Goal: Communication & Community: Answer question/provide support

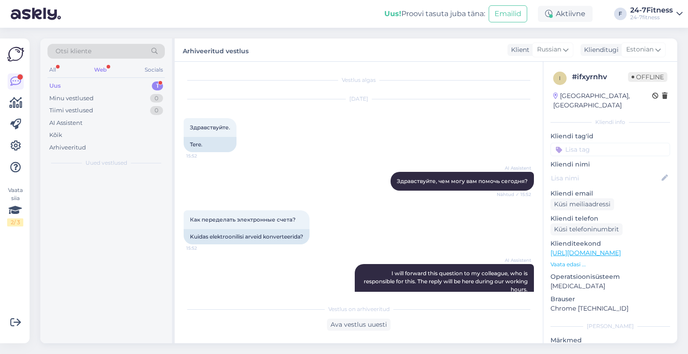
scroll to position [188, 0]
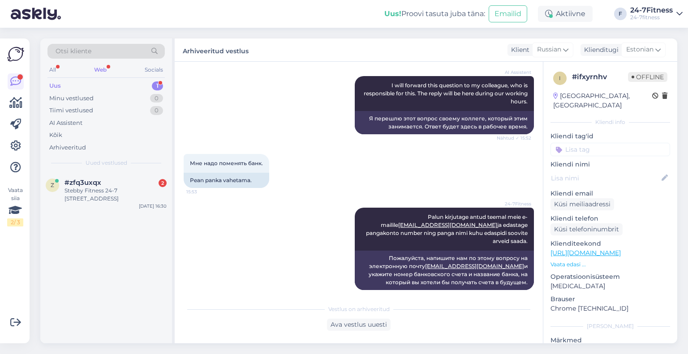
click at [113, 188] on div "Stebby Fitness 24-7 [STREET_ADDRESS]" at bounding box center [115, 195] width 102 height 16
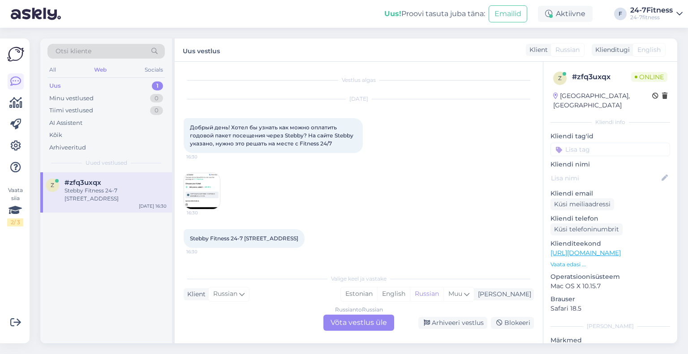
click at [350, 324] on div "Russian to Russian Võta vestlus üle" at bounding box center [358, 323] width 71 height 16
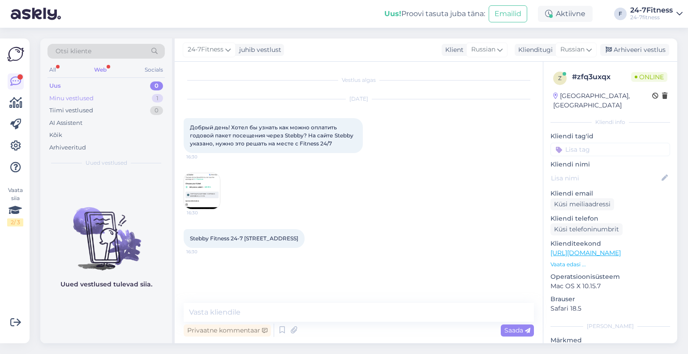
click at [115, 99] on div "Minu vestlused 1" at bounding box center [105, 98] width 117 height 13
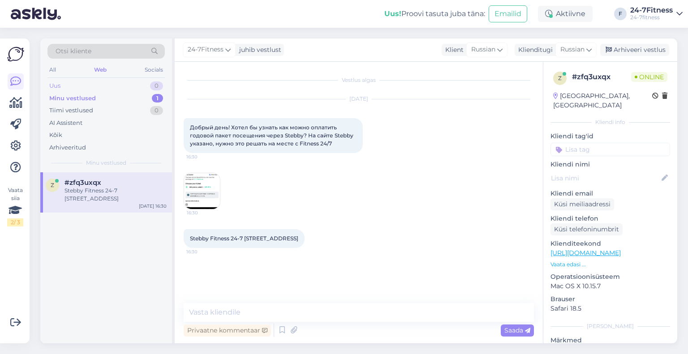
click at [109, 88] on div "Uus 0" at bounding box center [105, 86] width 117 height 13
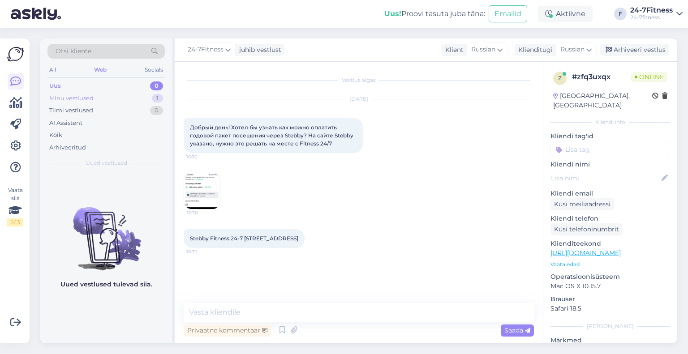
click at [109, 97] on div "Minu vestlused 1" at bounding box center [105, 98] width 117 height 13
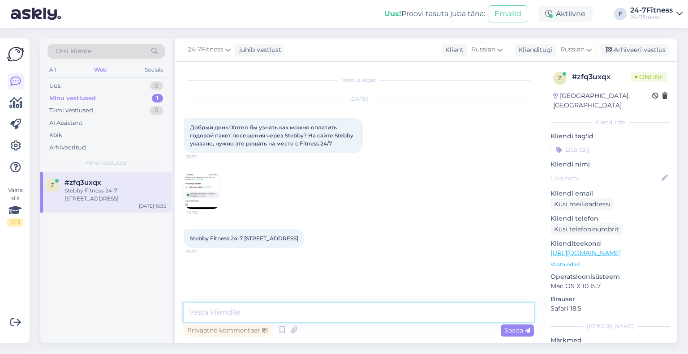
click at [259, 308] on textarea at bounding box center [359, 312] width 350 height 19
click at [196, 176] on img at bounding box center [202, 191] width 36 height 36
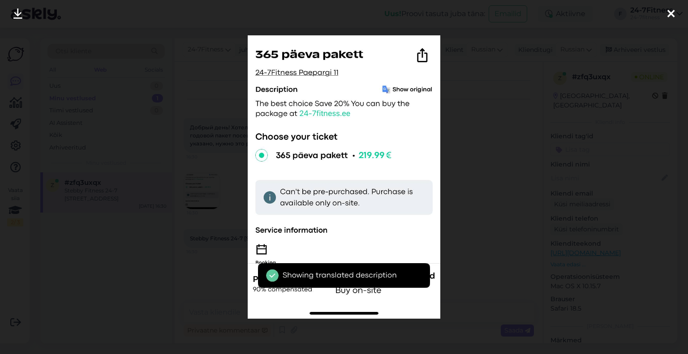
click at [498, 123] on div at bounding box center [344, 177] width 688 height 354
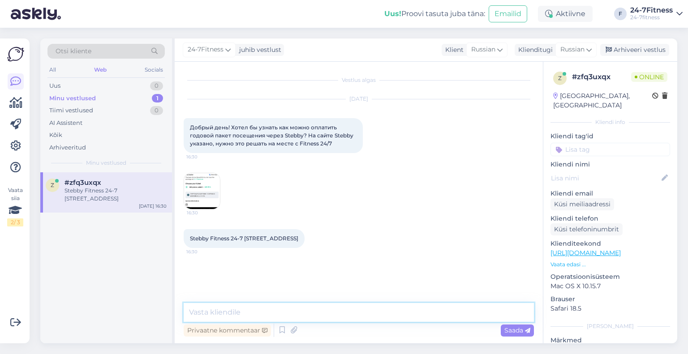
click at [311, 312] on textarea at bounding box center [359, 312] width 350 height 19
click at [567, 50] on span "Russian" at bounding box center [572, 50] width 24 height 10
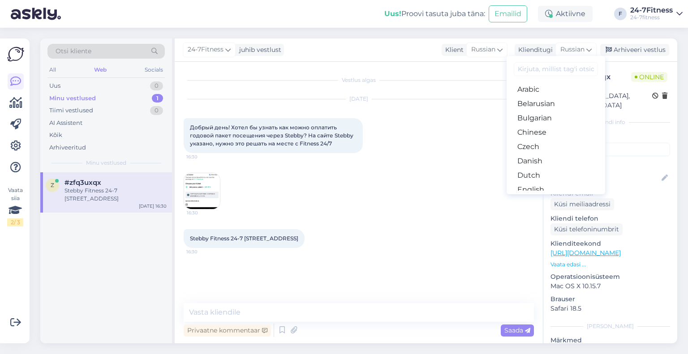
click at [649, 121] on div "z # zfq3uxqx Online [GEOGRAPHIC_DATA], [GEOGRAPHIC_DATA] Kliendi info Kliendi t…" at bounding box center [610, 252] width 134 height 380
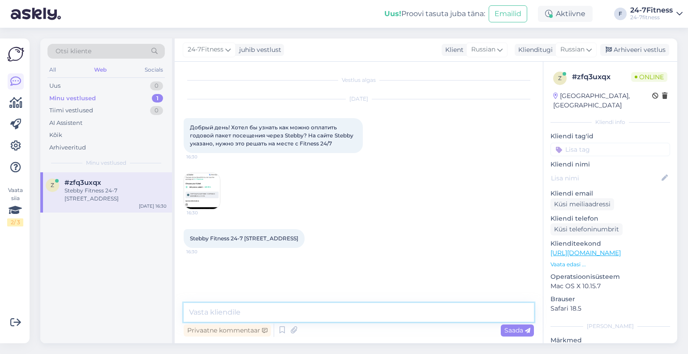
click at [326, 308] on textarea at bounding box center [359, 312] width 350 height 19
paste textarea "Чтобы присоединиться, зайдите на наш веб-сайт [URL][DOMAIN_NAME] и выберите пак…"
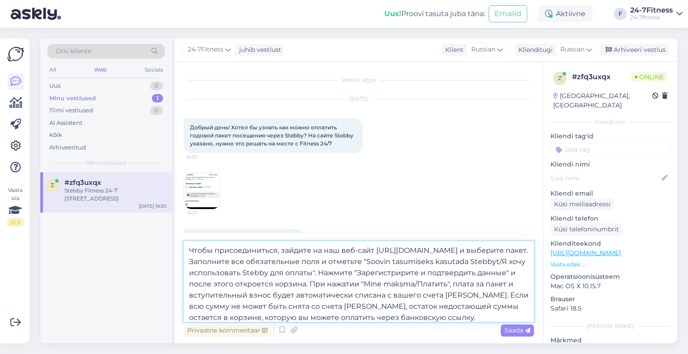
click at [188, 250] on textarea "Чтобы присоединиться, зайдите на наш веб-сайт [URL][DOMAIN_NAME] и выберите пак…" at bounding box center [359, 281] width 350 height 81
paste textarea "Здравствуйте"
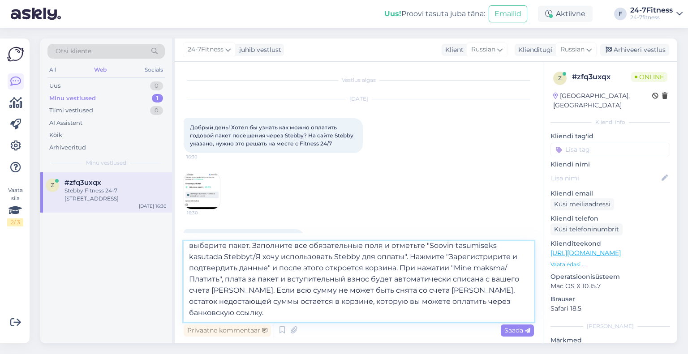
click at [449, 311] on textarea "Здравствуйте! Чтобы присоединиться, зайдите на наш веб-сайт [URL][DOMAIN_NAME] …" at bounding box center [359, 281] width 350 height 81
type textarea "Здравствуйте! Чтобы присоединиться, зайдите на наш веб-сайт [URL][DOMAIN_NAME] …"
click at [504, 329] on span "Saada" at bounding box center [517, 330] width 26 height 8
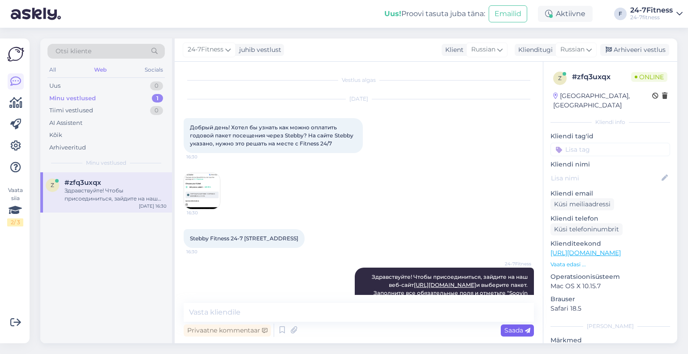
scroll to position [0, 0]
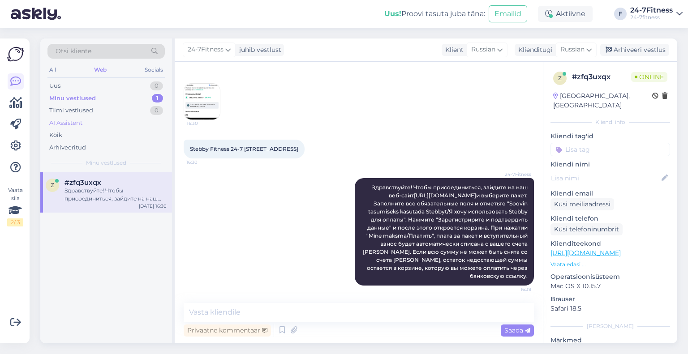
click at [90, 122] on div "AI Assistent" at bounding box center [105, 123] width 117 height 13
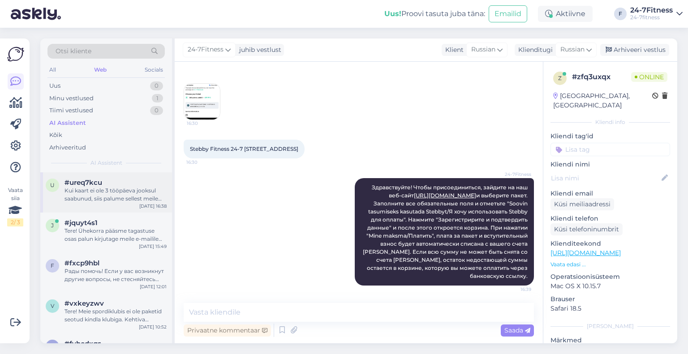
click at [120, 197] on div "Kui kaart ei ole 3 tööpäeva jooksul saabunud, siis palume sellest meile teada a…" at bounding box center [115, 195] width 102 height 16
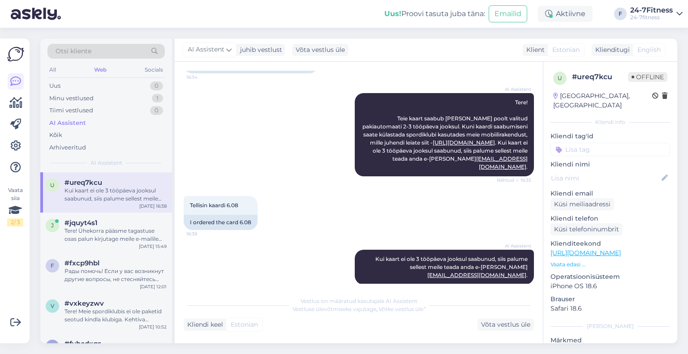
scroll to position [81, 0]
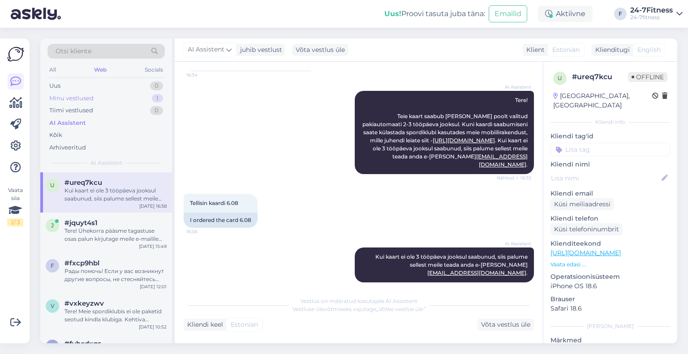
click at [116, 97] on div "Minu vestlused 1" at bounding box center [105, 98] width 117 height 13
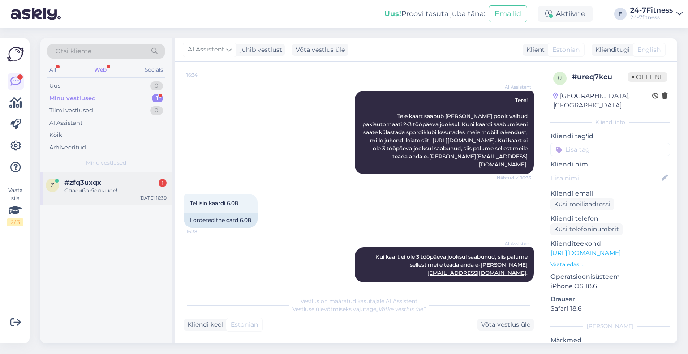
click at [154, 192] on div "Спасибо большое!" at bounding box center [115, 191] width 102 height 8
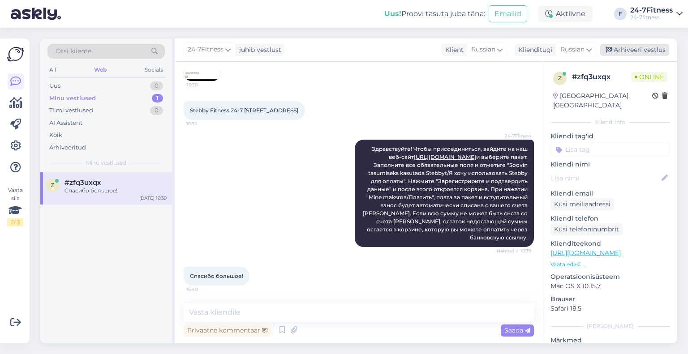
click at [649, 47] on div "Arhiveeri vestlus" at bounding box center [634, 50] width 69 height 12
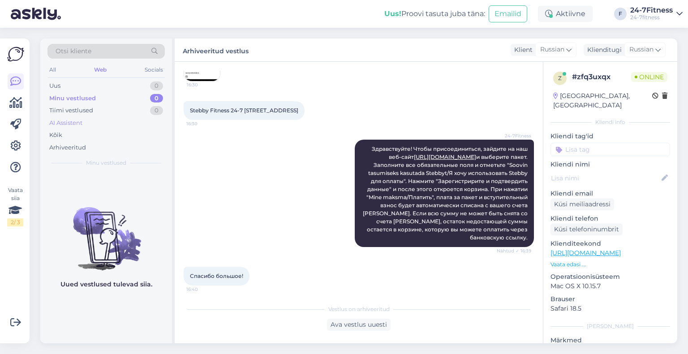
click at [57, 124] on div "AI Assistent" at bounding box center [65, 123] width 33 height 9
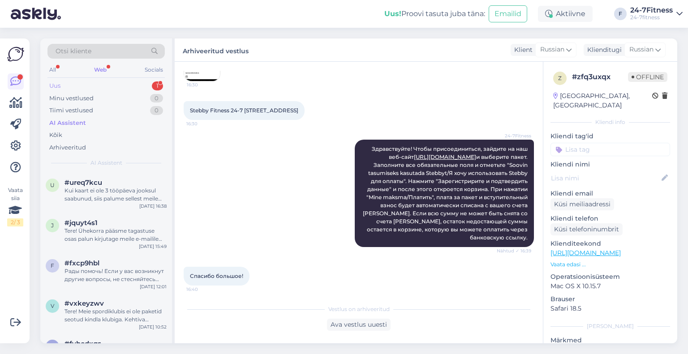
click at [109, 81] on div "Uus 1" at bounding box center [105, 86] width 117 height 13
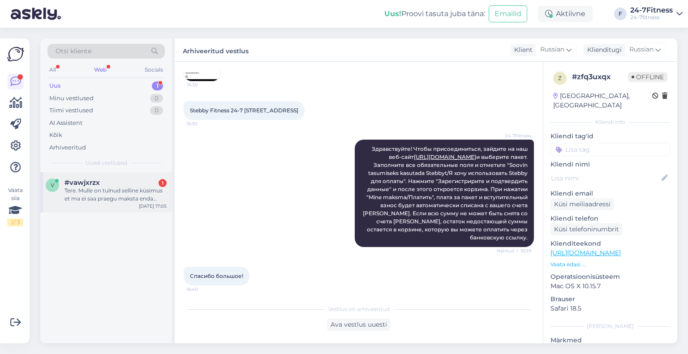
click at [109, 178] on div "v #vawjxrzx 1 Tere. Mulle on tulnud selline küsimus et ma ei saa praegu maksta …" at bounding box center [106, 192] width 132 height 40
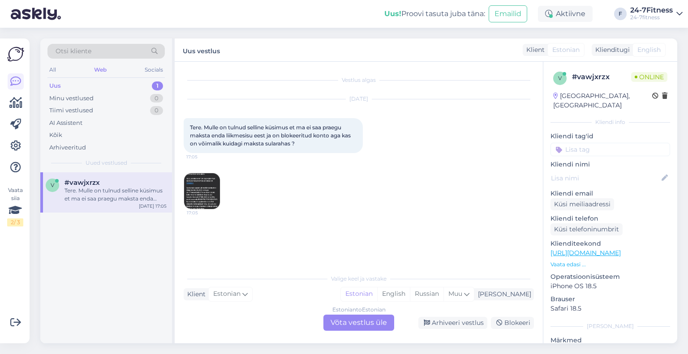
click at [211, 189] on img at bounding box center [202, 191] width 36 height 36
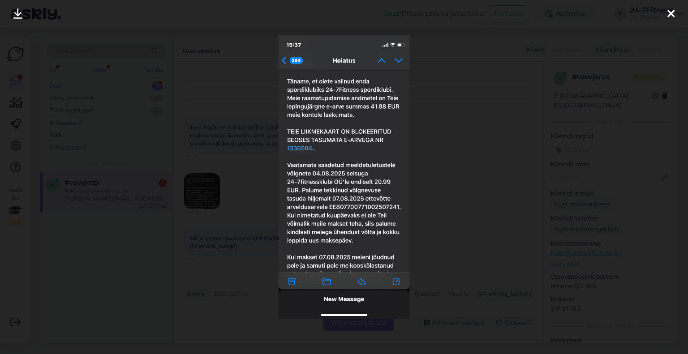
click at [442, 96] on div at bounding box center [344, 177] width 688 height 354
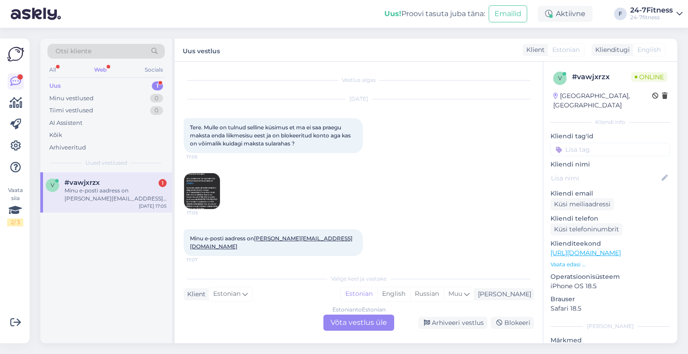
click at [372, 325] on div "Estonian to Estonian Võta vestlus üle" at bounding box center [358, 323] width 71 height 16
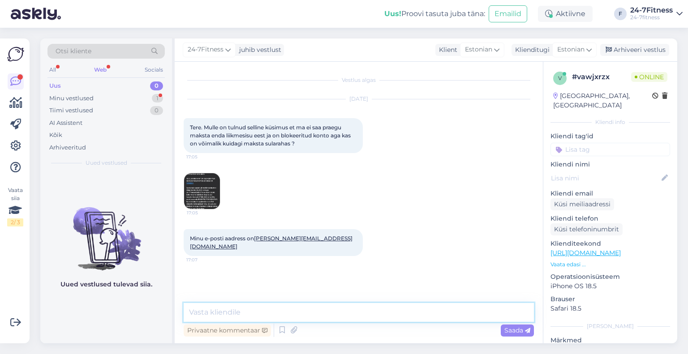
click at [369, 309] on textarea at bounding box center [359, 312] width 350 height 19
drag, startPoint x: 342, startPoint y: 237, endPoint x: 256, endPoint y: 238, distance: 86.8
click at [256, 238] on div "Minu e-posti aadress on [PERSON_NAME][EMAIL_ADDRESS][DOMAIN_NAME] 17:07" at bounding box center [273, 242] width 179 height 27
copy link "[PERSON_NAME][EMAIL_ADDRESS][DOMAIN_NAME]"
click at [308, 315] on textarea at bounding box center [359, 312] width 350 height 19
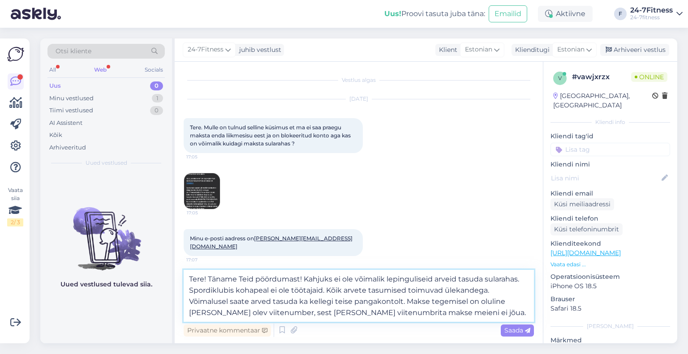
click at [469, 313] on textarea "Tere! Täname Teid pöördumast! Kahjuks ei ole võimalik lepinguliseid arveid tasu…" at bounding box center [359, 296] width 350 height 52
type textarea "Tere! Täname Teid pöördumast! Kahjuks ei ole võimalik lepinguliseid arveid tasu…"
click at [507, 327] on span "Saada" at bounding box center [517, 330] width 26 height 8
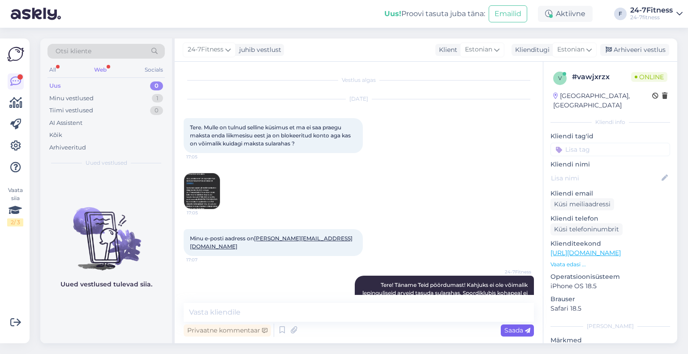
scroll to position [41, 0]
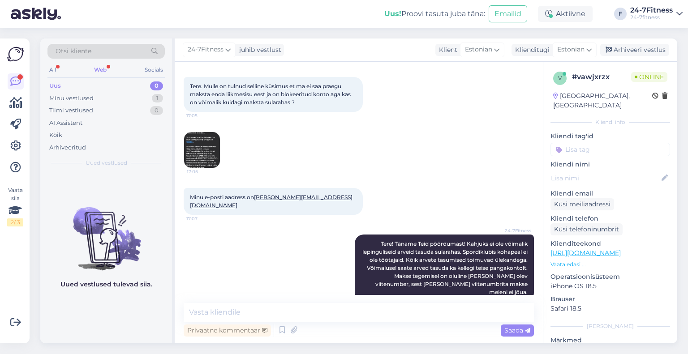
click at [99, 66] on div "Web" at bounding box center [100, 70] width 16 height 12
click at [65, 124] on div "AI Assistent" at bounding box center [65, 123] width 33 height 9
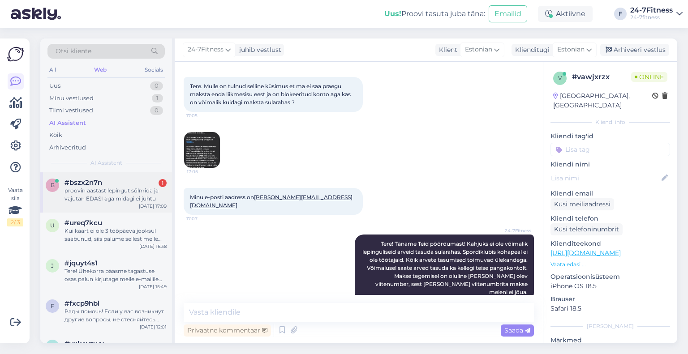
click at [102, 193] on div "proovin aastast lepingut sõlmida ja vajutan EDASI aga midagi ei juhtu" at bounding box center [115, 195] width 102 height 16
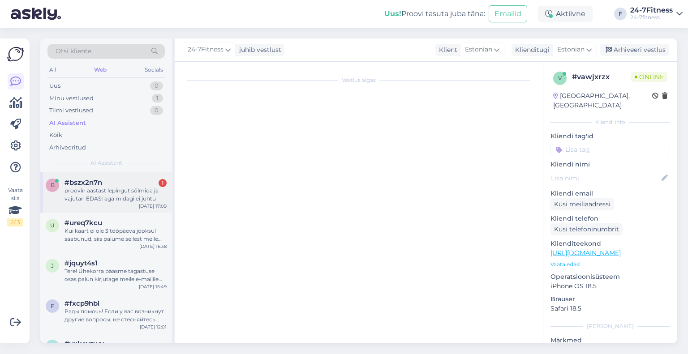
scroll to position [0, 0]
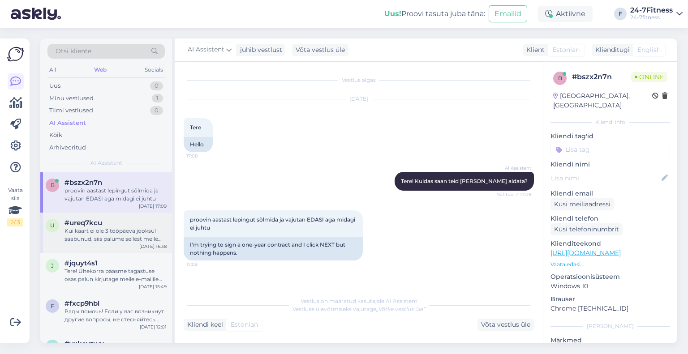
click at [115, 225] on div "#ureq7kcu" at bounding box center [115, 223] width 102 height 8
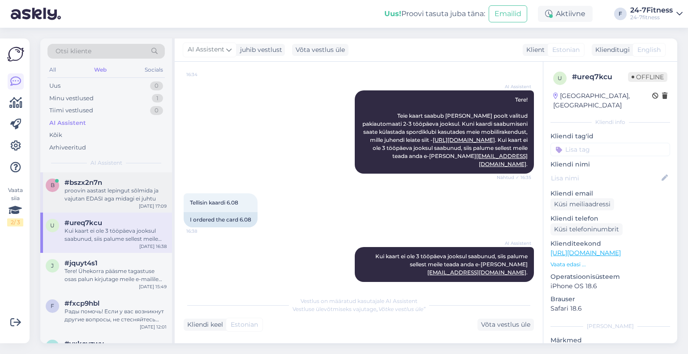
click at [112, 202] on div "proovin aastast lepingut sõlmida ja vajutan EDASI aga midagi ei juhtu" at bounding box center [115, 195] width 102 height 16
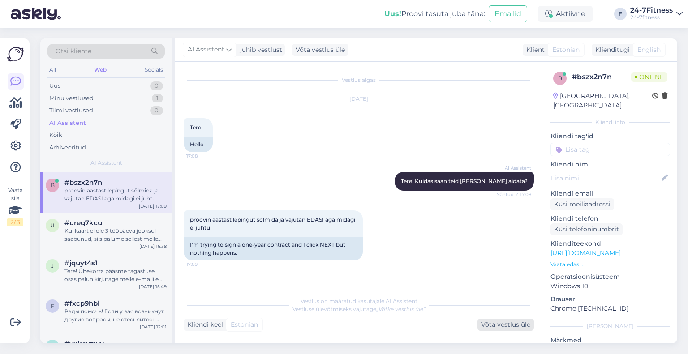
click at [489, 328] on div "Võta vestlus üle" at bounding box center [505, 325] width 56 height 12
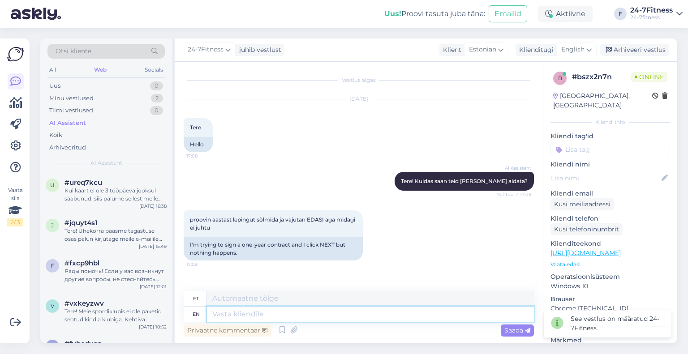
click at [348, 311] on textarea at bounding box center [370, 314] width 327 height 15
click at [372, 295] on textarea at bounding box center [370, 298] width 327 height 15
click at [578, 51] on span "English" at bounding box center [572, 50] width 23 height 10
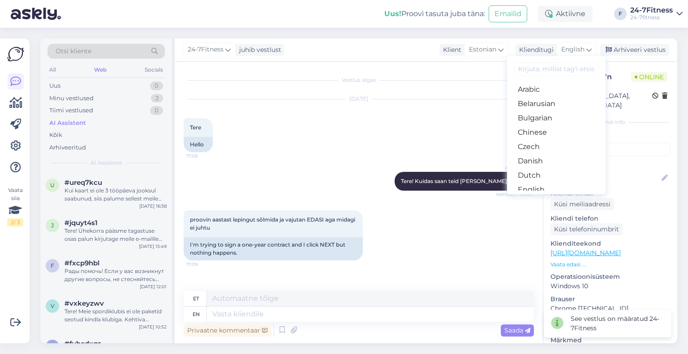
click at [546, 197] on link "Estonian" at bounding box center [556, 204] width 98 height 14
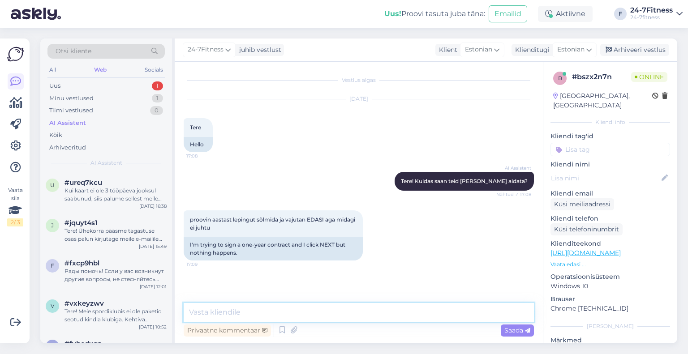
click at [367, 310] on textarea at bounding box center [359, 312] width 350 height 19
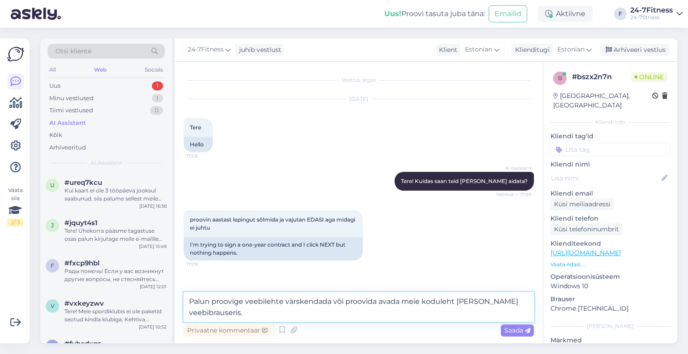
click at [376, 302] on textarea "Palun proovige veebilehte värskendada või proovida avada meie koduleht [PERSON_…" at bounding box center [359, 307] width 350 height 30
click at [393, 308] on textarea "Palun proovige veebilehte värskendada või proovige avada meie koduleht [PERSON_…" at bounding box center [359, 307] width 350 height 30
type textarea "Palun proovige veebilehte värskendada või proovige avada meie koduleht [PERSON_…"
click at [512, 332] on span "Saada" at bounding box center [517, 330] width 26 height 8
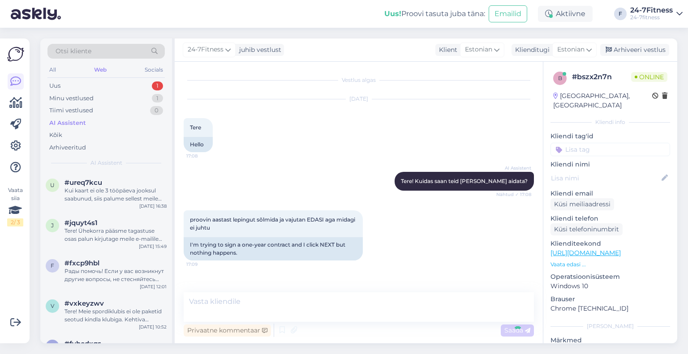
scroll to position [21, 0]
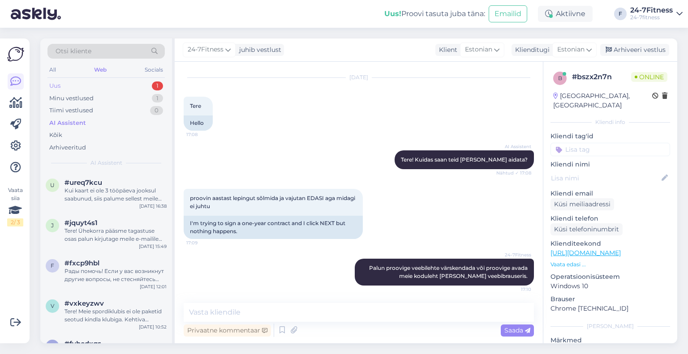
click at [109, 87] on div "Uus 1" at bounding box center [105, 86] width 117 height 13
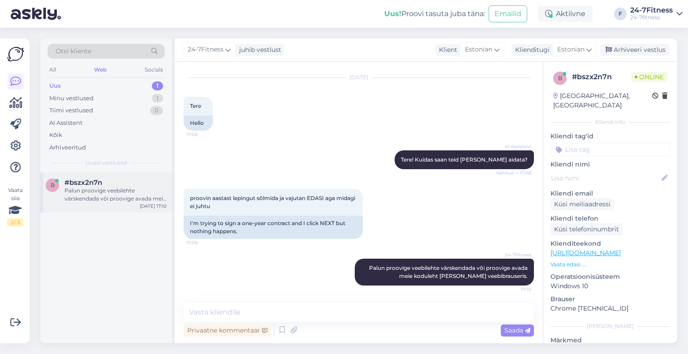
click at [108, 184] on div "#bszx2n7n" at bounding box center [115, 183] width 102 height 8
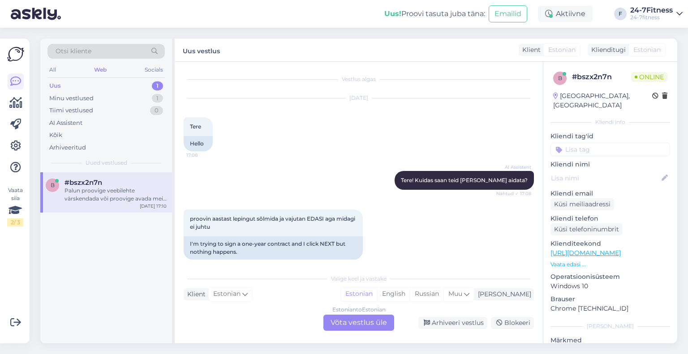
scroll to position [0, 0]
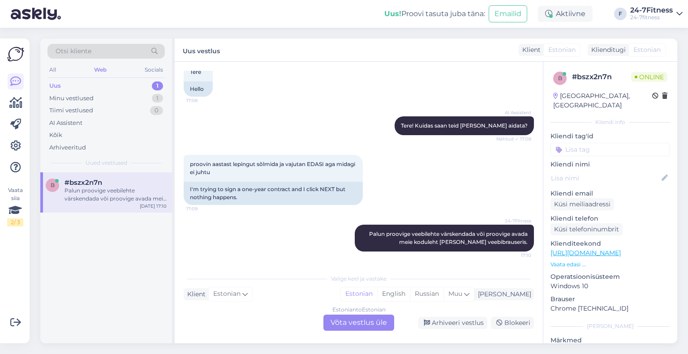
click at [353, 324] on div "Estonian to Estonian Võta vestlus üle" at bounding box center [358, 323] width 71 height 16
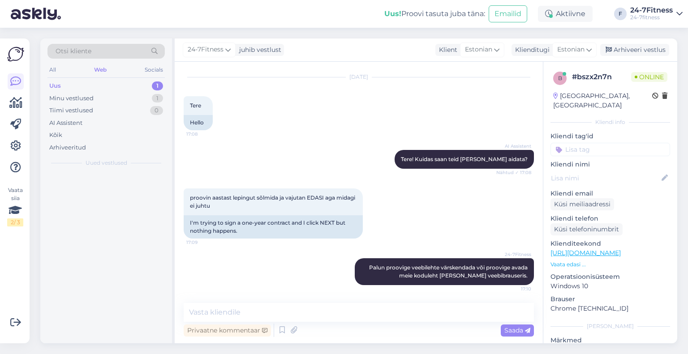
scroll to position [21, 0]
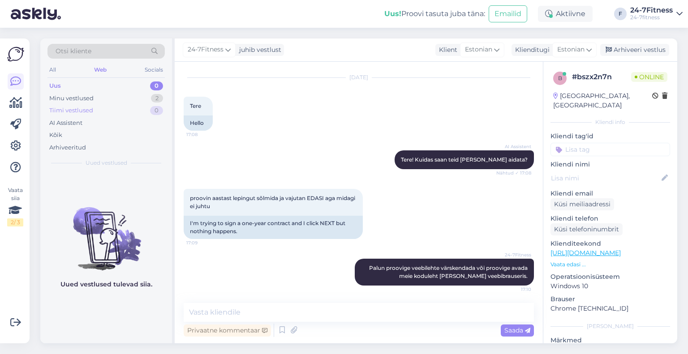
click at [86, 104] on div "Tiimi vestlused 0" at bounding box center [105, 110] width 117 height 13
click at [80, 125] on div "AI Assistent" at bounding box center [65, 123] width 33 height 9
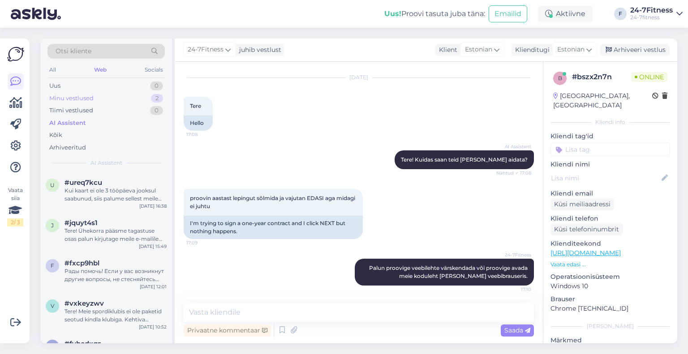
click at [86, 100] on div "Minu vestlused" at bounding box center [71, 98] width 44 height 9
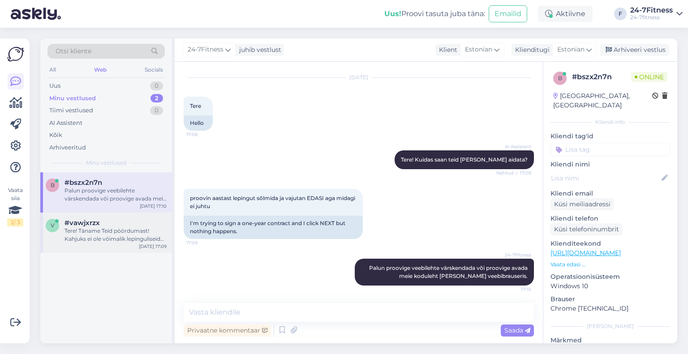
click at [122, 239] on div "Tere! Täname Teid pöördumast! Kahjuks ei ole võimalik lepinguliseid arveid tasu…" at bounding box center [115, 235] width 102 height 16
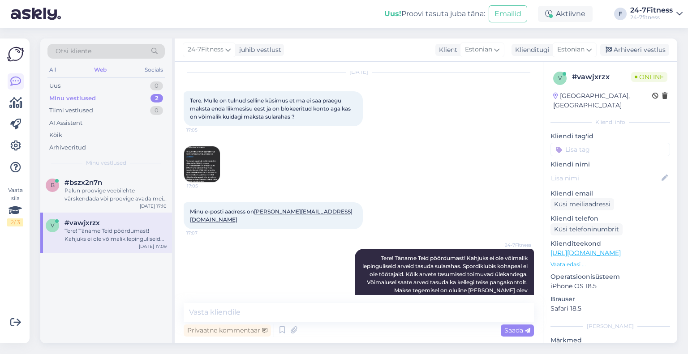
scroll to position [41, 0]
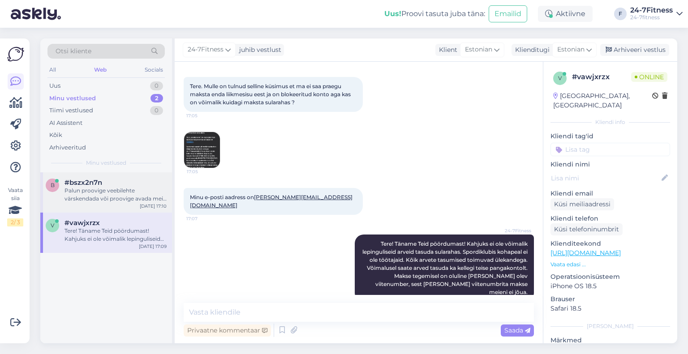
click at [106, 183] on div "#bszx2n7n" at bounding box center [115, 183] width 102 height 8
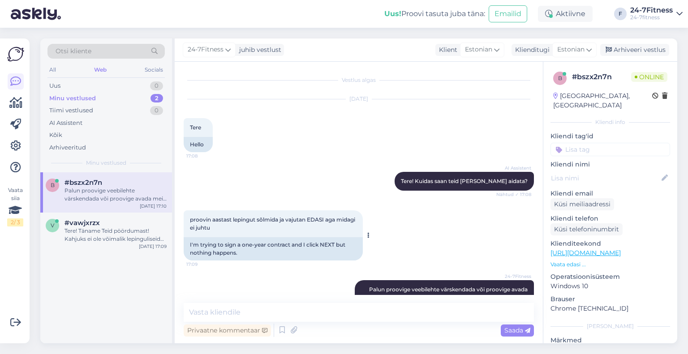
scroll to position [21, 0]
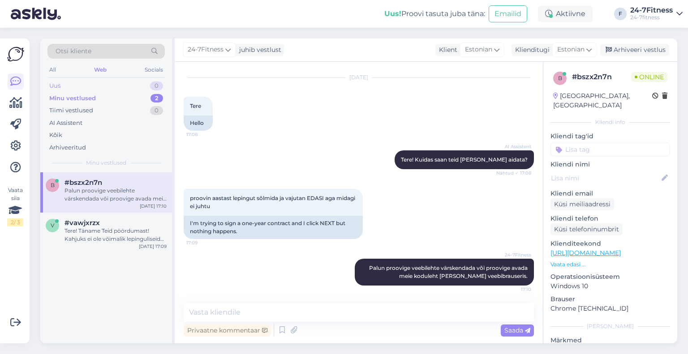
click at [107, 85] on div "Uus 0" at bounding box center [105, 86] width 117 height 13
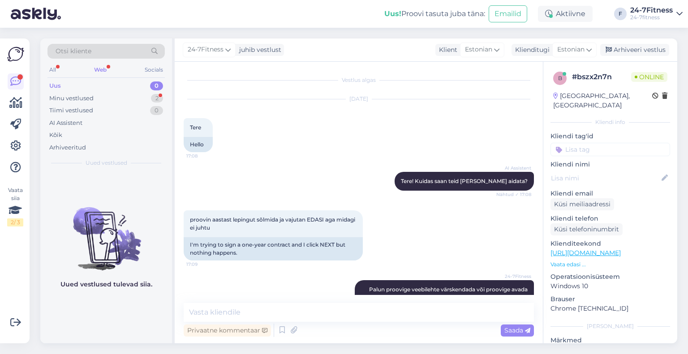
scroll to position [60, 0]
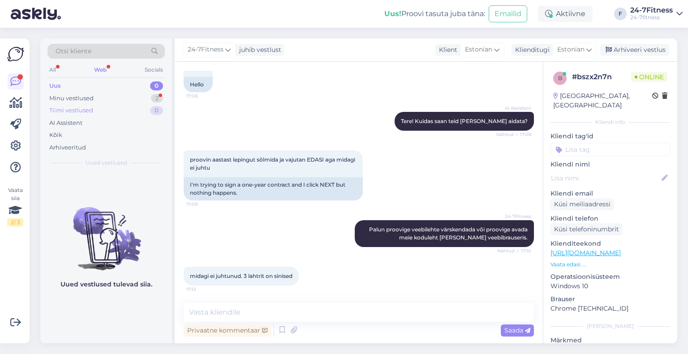
click at [65, 104] on div "Tiimi vestlused 0" at bounding box center [105, 110] width 117 height 13
click at [68, 96] on div "Minu vestlused" at bounding box center [71, 98] width 44 height 9
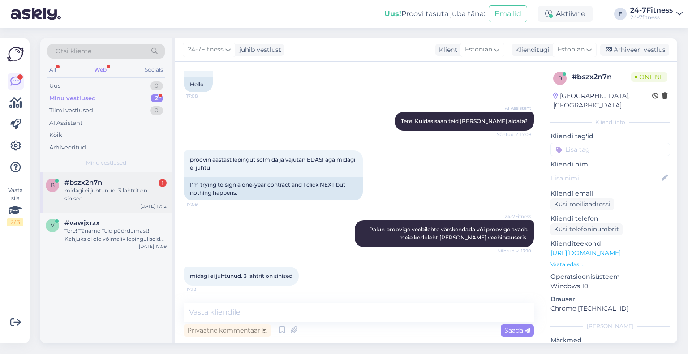
click at [90, 187] on div "midagi ei juhtunud. 3 lahtrit on sinised" at bounding box center [115, 195] width 102 height 16
click at [349, 310] on textarea at bounding box center [359, 312] width 350 height 19
type textarea "p"
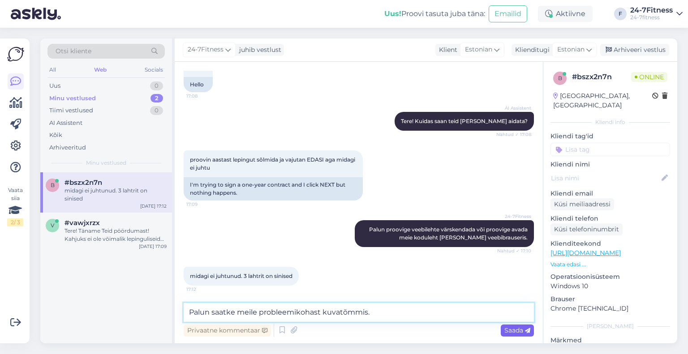
type textarea "Palun saatke meile probleemikohast kuvatõmmis."
click at [514, 329] on span "Saada" at bounding box center [517, 330] width 26 height 8
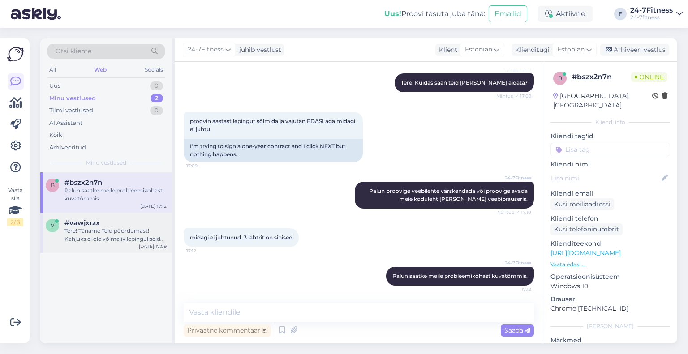
click at [112, 250] on div "v #vawjxrzx Tere! Täname Teid pöördumast! Kahjuks ei ole võimalik lepinguliseid…" at bounding box center [106, 233] width 132 height 40
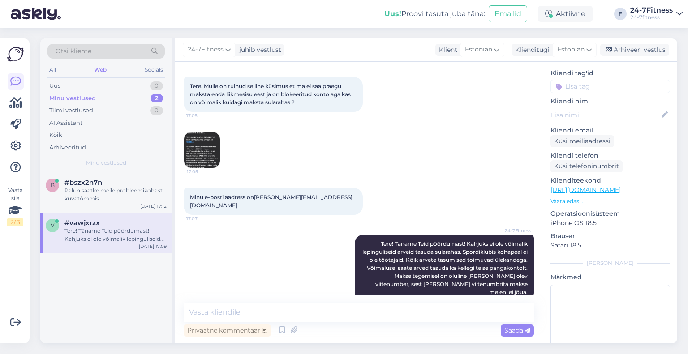
scroll to position [88, 0]
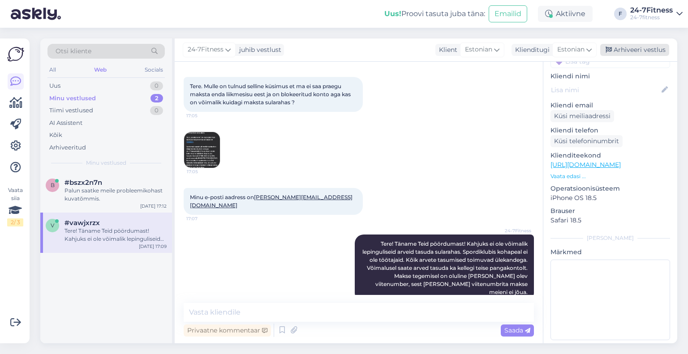
click at [619, 51] on div "Arhiveeri vestlus" at bounding box center [634, 50] width 69 height 12
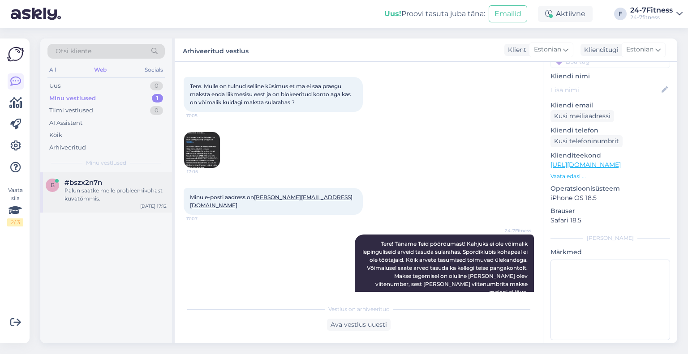
click at [103, 197] on div "Palun saatke meile probleemikohast kuvatõmmis." at bounding box center [115, 195] width 102 height 16
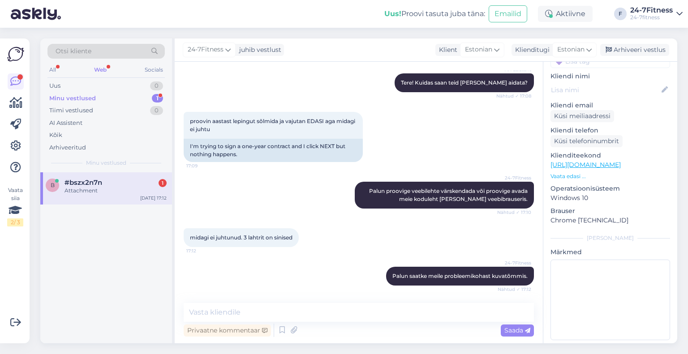
scroll to position [155, 0]
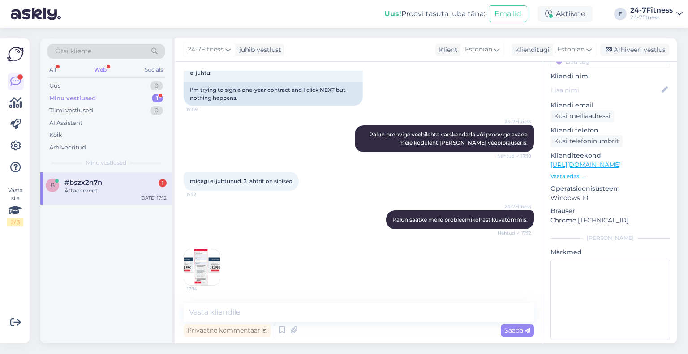
click at [114, 192] on div "Attachment" at bounding box center [115, 191] width 102 height 8
click at [197, 281] on img at bounding box center [202, 267] width 36 height 36
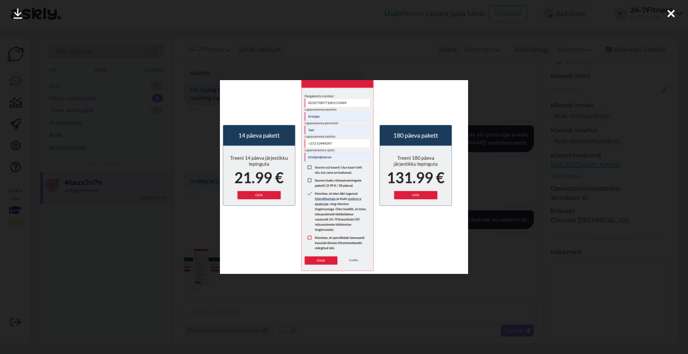
click at [503, 187] on div at bounding box center [344, 177] width 688 height 354
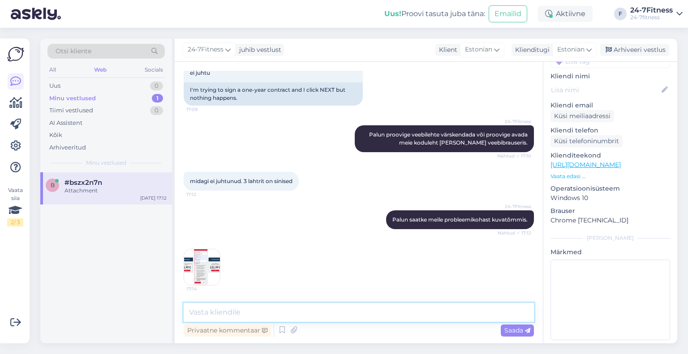
click at [322, 309] on textarea at bounding box center [359, 312] width 350 height 19
click at [186, 270] on img at bounding box center [202, 267] width 36 height 36
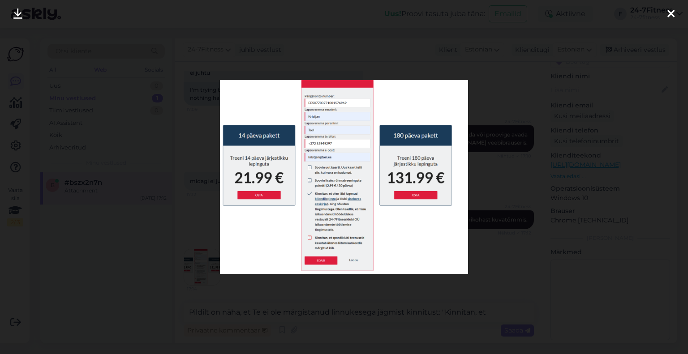
click at [487, 235] on div at bounding box center [344, 177] width 688 height 354
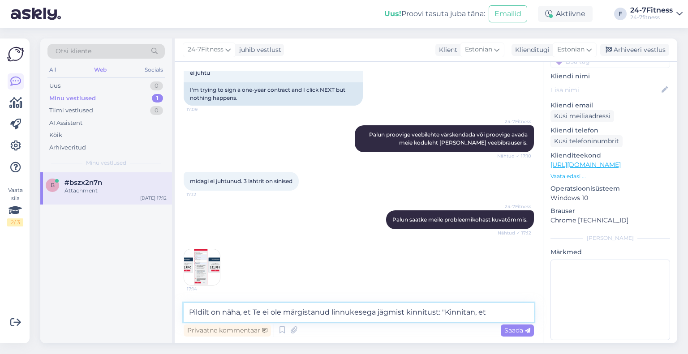
click at [489, 310] on textarea "Pildilt on näha, et Te ei ole märgistanud linnukesega jägmist kinnitust: "Kinni…" at bounding box center [359, 312] width 350 height 19
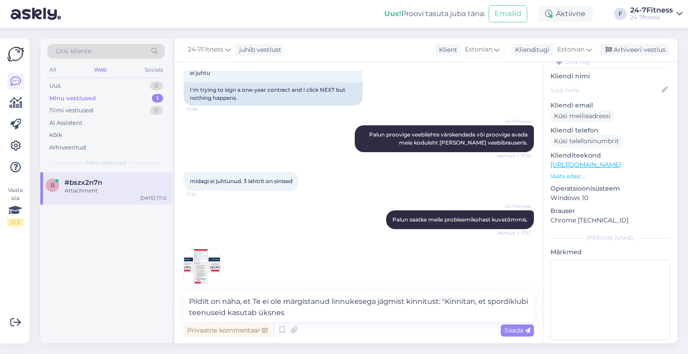
click at [204, 274] on img at bounding box center [202, 267] width 36 height 36
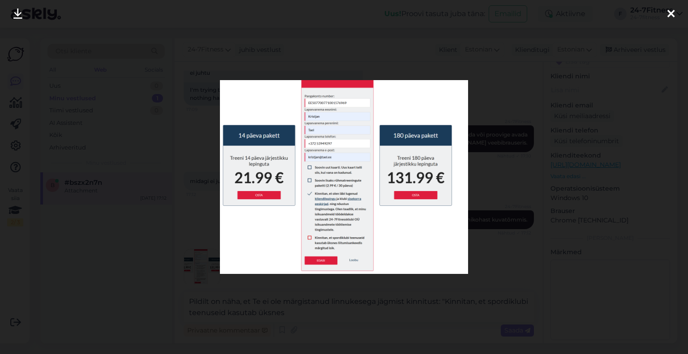
click at [187, 272] on div at bounding box center [344, 177] width 688 height 354
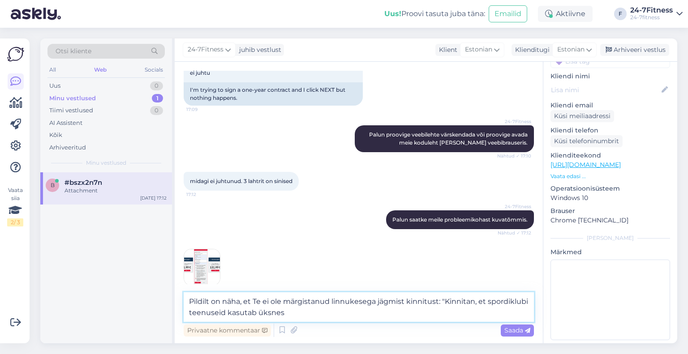
click at [299, 314] on textarea "Pildilt on näha, et Te ei ole märgistanud linnukesega jägmist kinnitust: "Kinni…" at bounding box center [359, 307] width 350 height 30
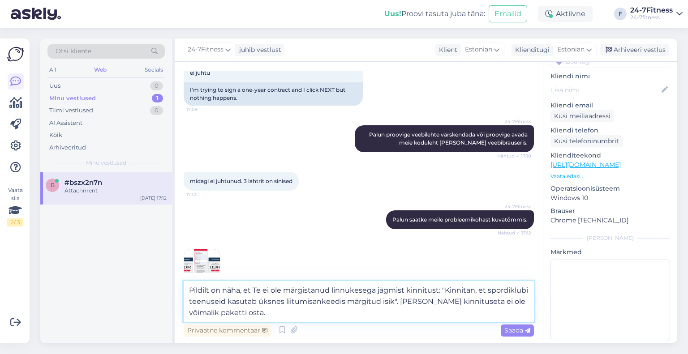
type textarea "Pildilt on näha, et Te ei ole märgistanud linnukesega jägmist kinnitust: "Kinni…"
click at [207, 265] on img at bounding box center [202, 267] width 36 height 36
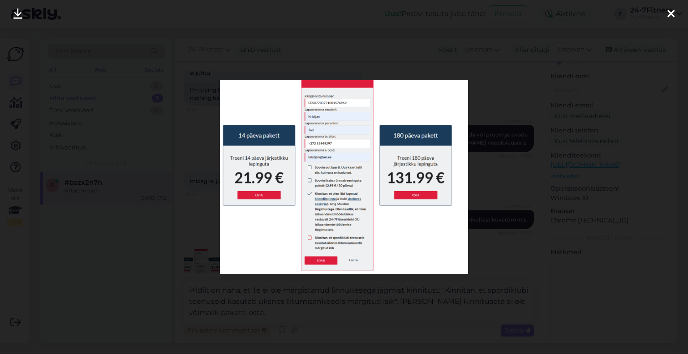
click at [490, 192] on div at bounding box center [344, 177] width 688 height 354
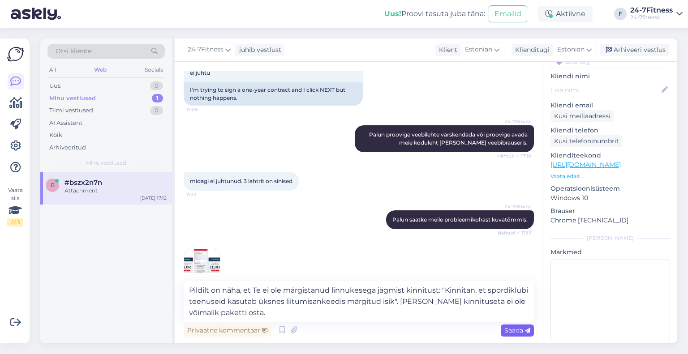
click at [512, 331] on span "Saada" at bounding box center [517, 330] width 26 height 8
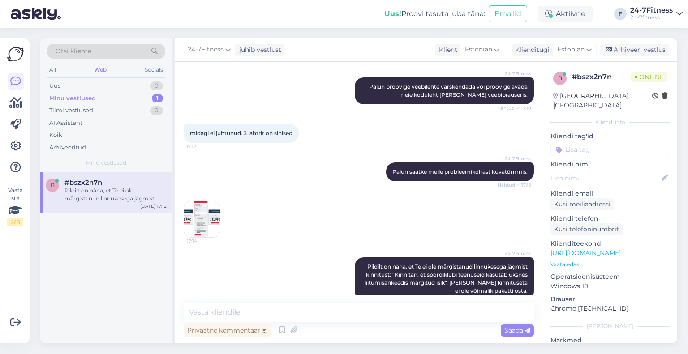
scroll to position [218, 0]
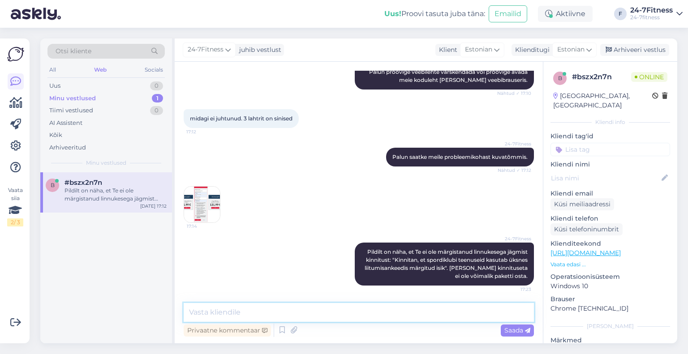
click at [389, 321] on textarea at bounding box center [359, 312] width 350 height 19
click at [103, 68] on div "Web" at bounding box center [100, 70] width 16 height 12
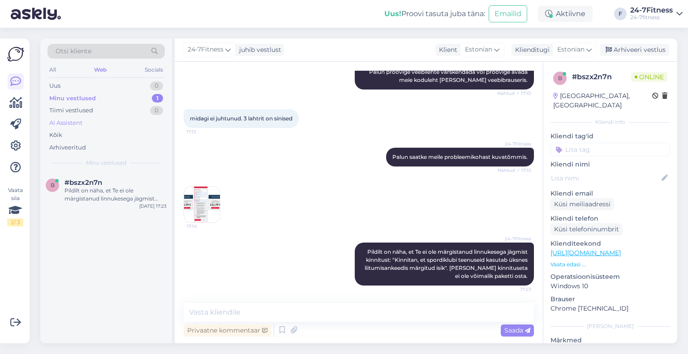
click at [73, 120] on div "AI Assistent" at bounding box center [65, 123] width 33 height 9
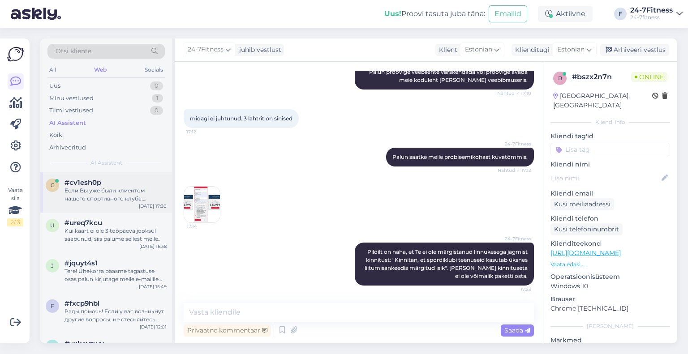
click at [104, 201] on div "Если Вы уже были клиентом нашего спортивного клуба, пожалуйста, войдите в свою …" at bounding box center [115, 195] width 102 height 16
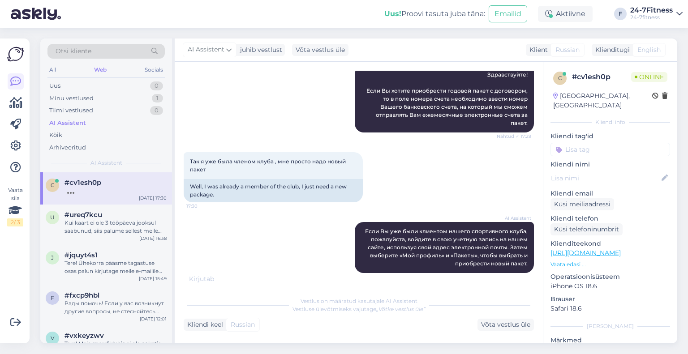
scroll to position [167, 0]
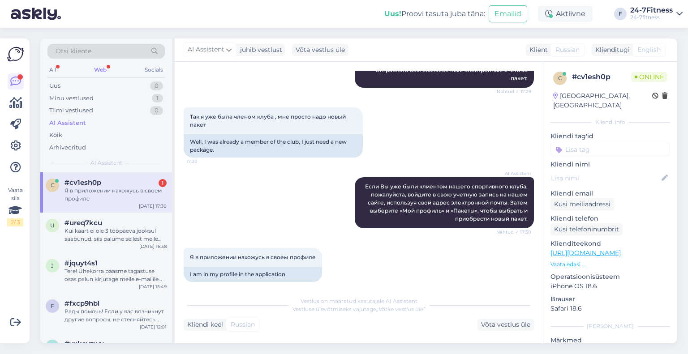
click at [95, 191] on div "Я в приложении нахожусь в своем профиле" at bounding box center [115, 195] width 102 height 16
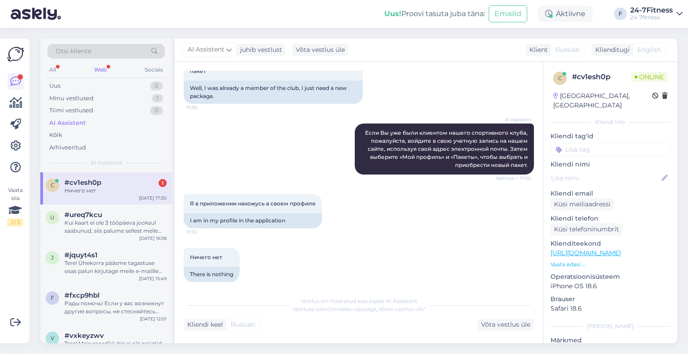
scroll to position [221, 0]
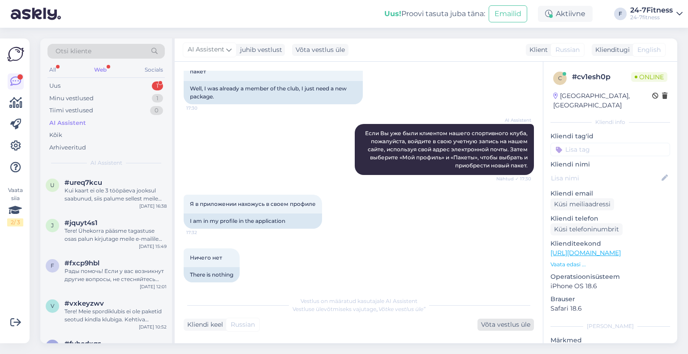
click at [480, 325] on div "Võta vestlus üle" at bounding box center [505, 325] width 56 height 12
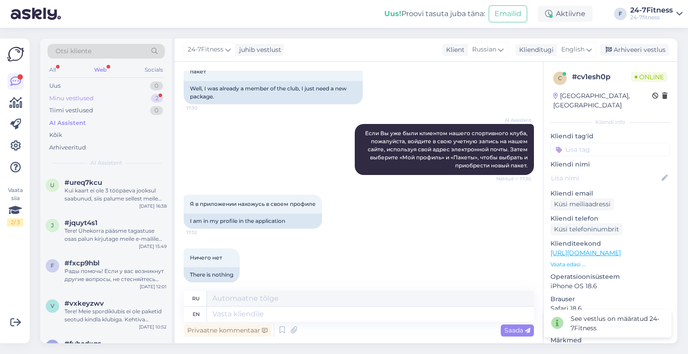
click at [103, 96] on div "Minu vestlused 2" at bounding box center [105, 98] width 117 height 13
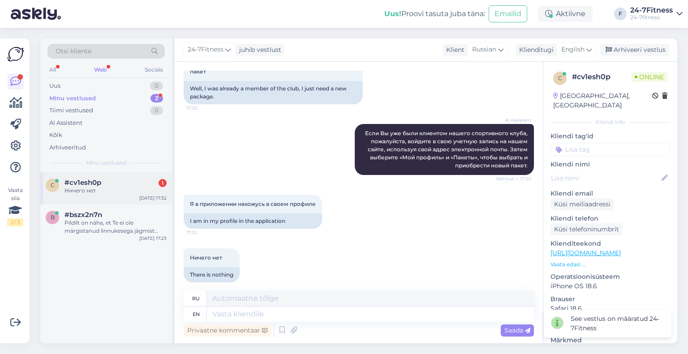
click at [119, 197] on div "c #cv1esh0p 1 Ничего нет [DATE] 17:32" at bounding box center [106, 188] width 132 height 32
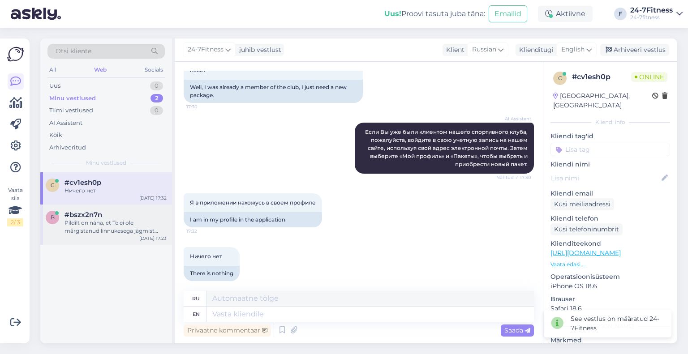
click at [115, 217] on div "#bszx2n7n" at bounding box center [115, 215] width 102 height 8
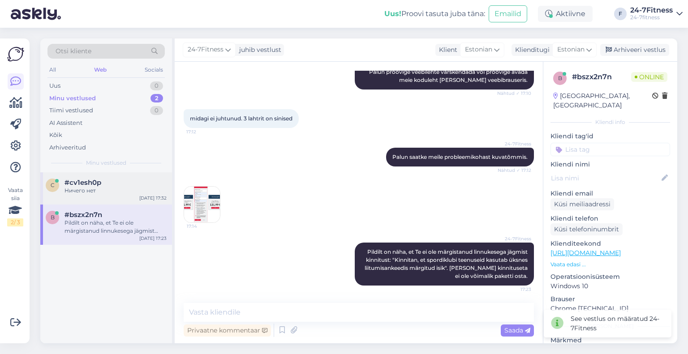
click at [116, 188] on div "Ничего нет" at bounding box center [115, 191] width 102 height 8
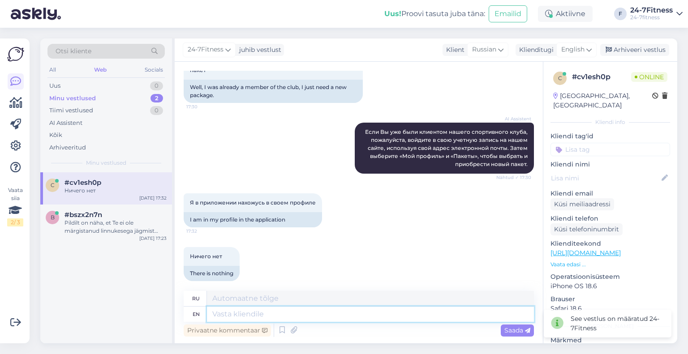
click at [258, 318] on textarea at bounding box center [370, 314] width 327 height 15
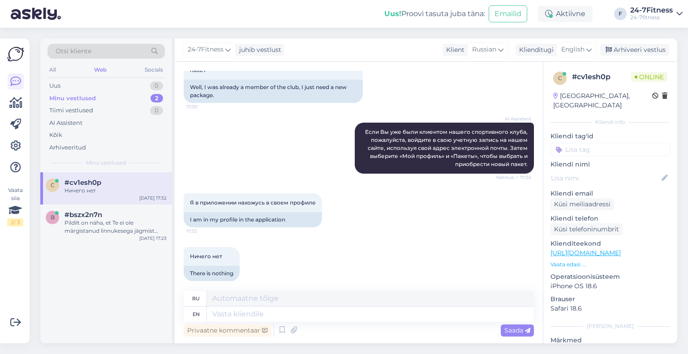
click at [575, 40] on div "24-7Fitness juhib vestlust Klient Russian Klienditugi English Arabic Belarusian…" at bounding box center [426, 49] width 502 height 23
click at [577, 47] on span "English" at bounding box center [572, 50] width 23 height 10
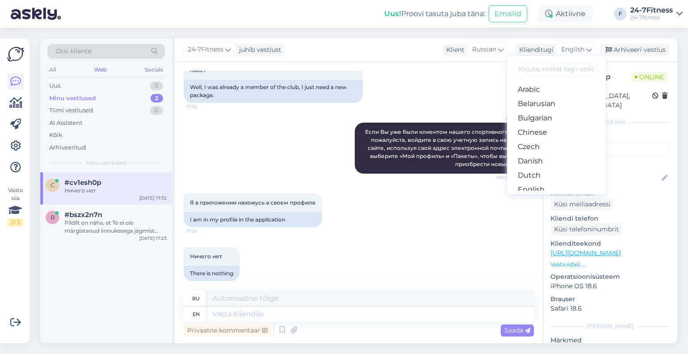
click at [551, 197] on link "Estonian" at bounding box center [556, 204] width 98 height 14
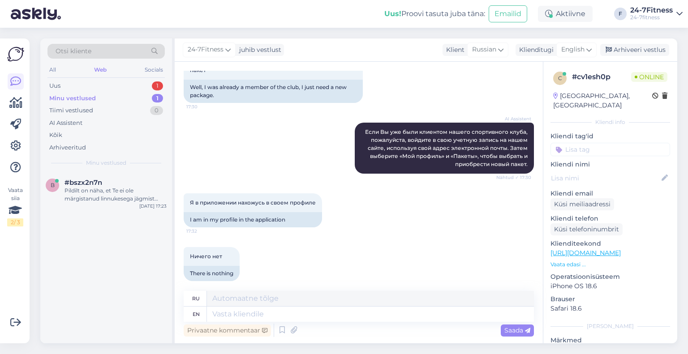
scroll to position [214, 0]
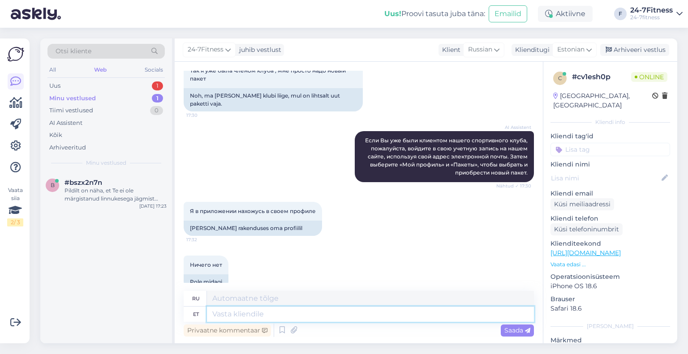
click at [316, 314] on textarea at bounding box center [370, 314] width 327 height 15
click at [317, 313] on textarea at bounding box center [370, 314] width 327 height 15
click at [125, 80] on div "Uus 1" at bounding box center [105, 86] width 117 height 13
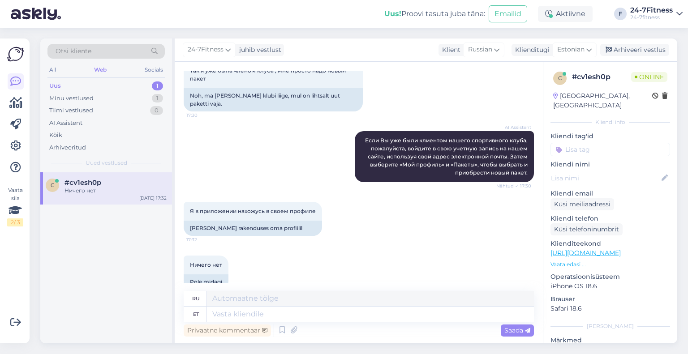
click at [116, 188] on div "Ничего нет" at bounding box center [115, 191] width 102 height 8
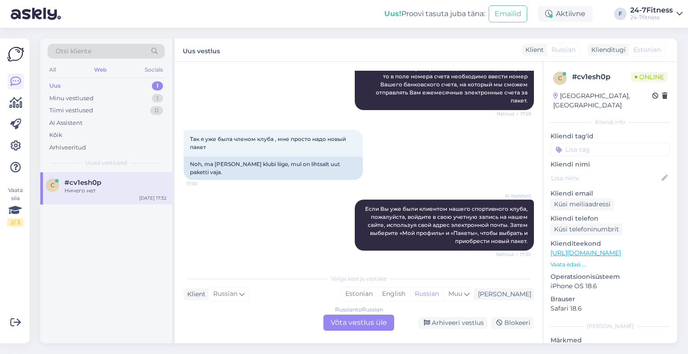
scroll to position [235, 0]
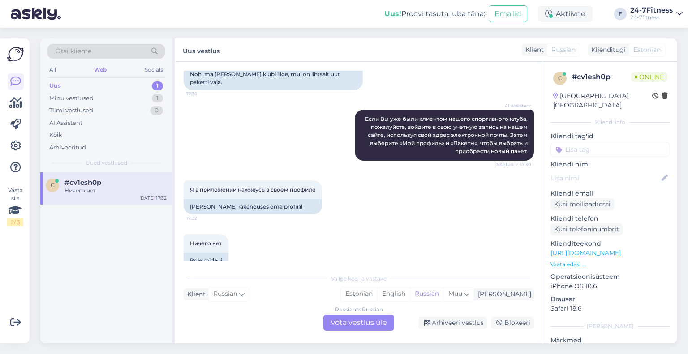
click at [355, 323] on div "Russian to Russian Võta vestlus üle" at bounding box center [358, 323] width 71 height 16
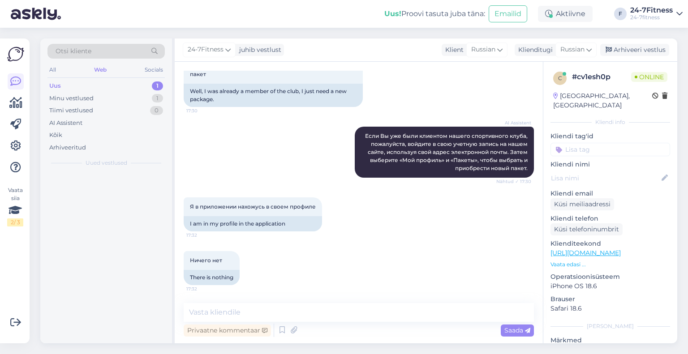
scroll to position [209, 0]
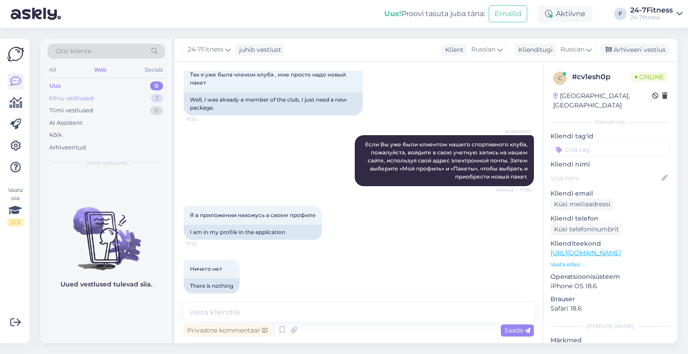
click at [131, 99] on div "Minu vestlused 2" at bounding box center [105, 98] width 117 height 13
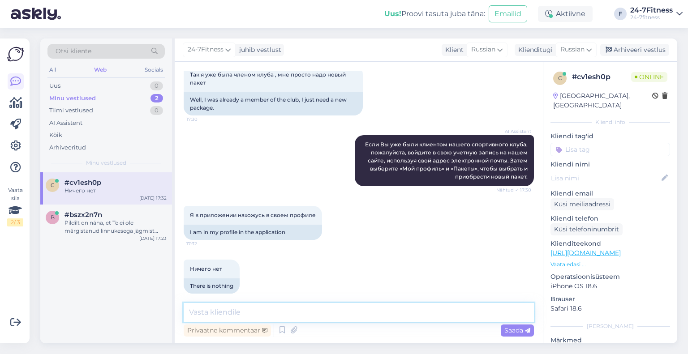
click at [241, 308] on textarea at bounding box center [359, 312] width 350 height 19
click at [575, 51] on span "Russian" at bounding box center [572, 50] width 24 height 10
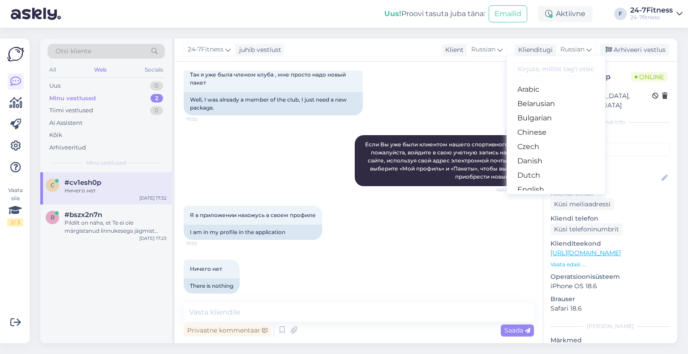
click at [542, 197] on link "Estonian" at bounding box center [555, 204] width 98 height 14
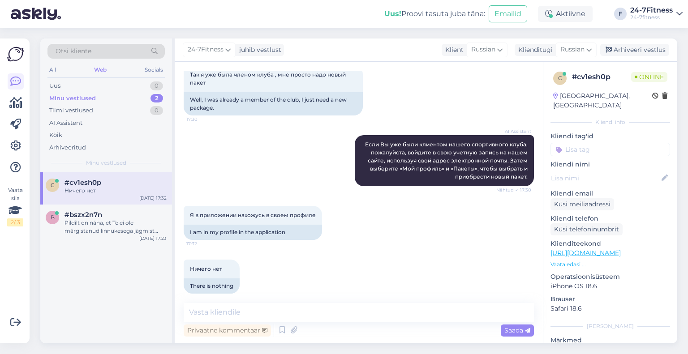
scroll to position [214, 0]
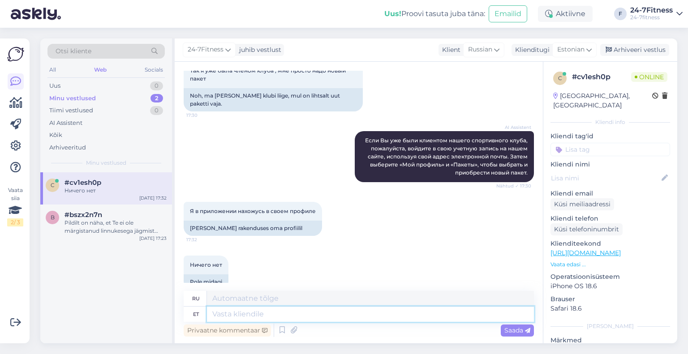
click at [319, 314] on textarea at bounding box center [370, 314] width 327 height 15
type textarea "Mobiilirakenduse ka"
type textarea "Мобильное приложение"
type textarea "Mobiilirakenduse kaudu ei"
type textarea "Через мобильное приложение"
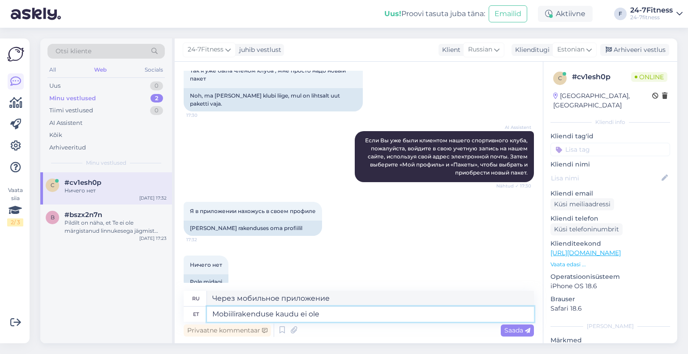
type textarea "Mobiilirakenduse kaudu ei ole"
type textarea "Нет через мобильное приложение"
type textarea "Mobiilirakenduse kaudu ei [PERSON_NAME]"
type textarea "Недоступно через мобильное приложение"
type textarea "Mobiilirakenduse kaudu ei ole võimalik pa"
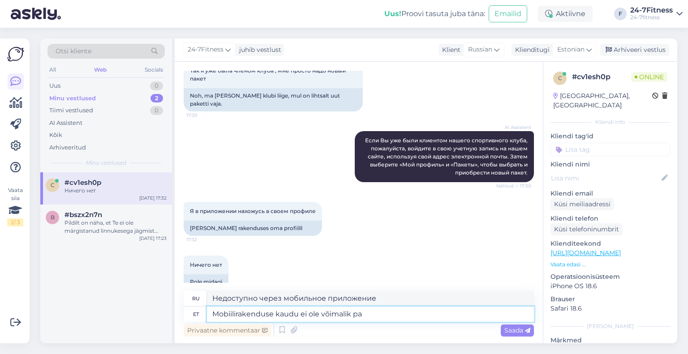
type textarea "Невозможно через мобильное приложение"
type textarea "Mobiilirakenduse kaudu ei ole võimalik paketti o"
type textarea "Заказать посылку через мобильное приложение невозможно."
type textarea "Mobiilirakenduse kaudu ei ole võimalik paketti osta. P"
type textarea "Приобрести пакет через мобильное приложение невозможно."
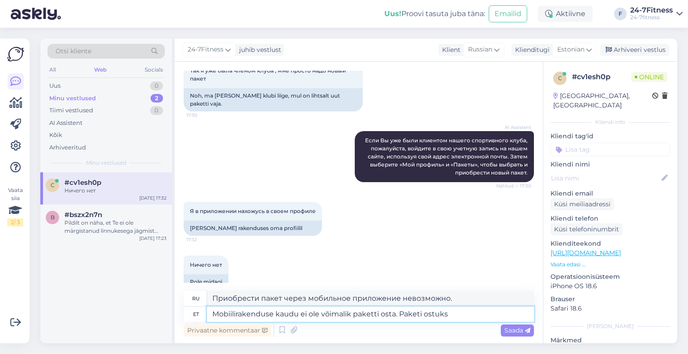
type textarea "Mobiilirakenduse kaudu ei ole võimalik paketti osta. Paketi ostuks"
type textarea "Купить пакет через мобильное приложение невозможно. Купить пакет"
paste textarea "[PERSON_NAME] meie kodulehele [URL][DOMAIN_NAME] ja logige enda e-mailiga sisse…"
type textarea "Mobiilirakenduse kaudu ei ole võimalik paketti osta. Paketi ostuks [PERSON_NAME…"
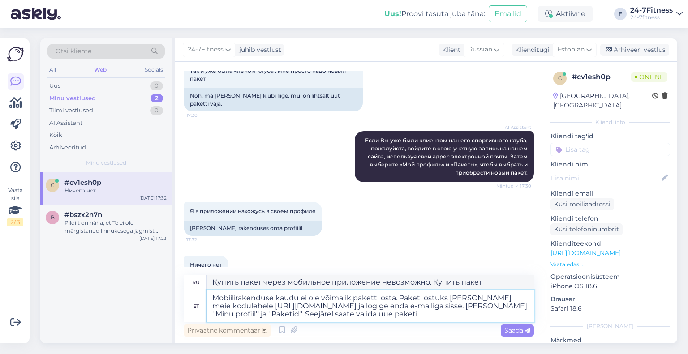
scroll to position [230, 0]
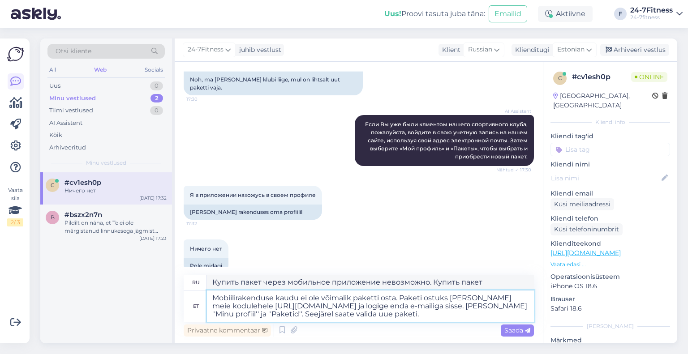
type textarea "Купить пакет через мобильное приложение невозможно. Для этого перейдите на наш …"
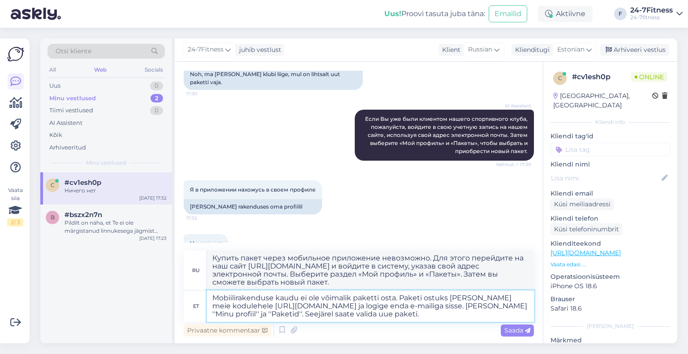
click at [419, 316] on textarea "Mobiilirakenduse kaudu ei ole võimalik paketti osta. Paketi ostuks [PERSON_NAME…" at bounding box center [370, 305] width 327 height 31
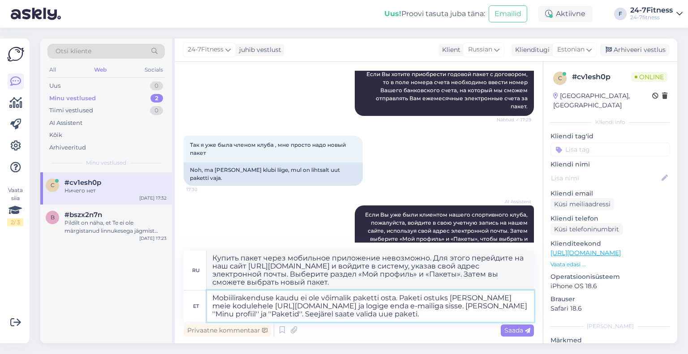
scroll to position [254, 0]
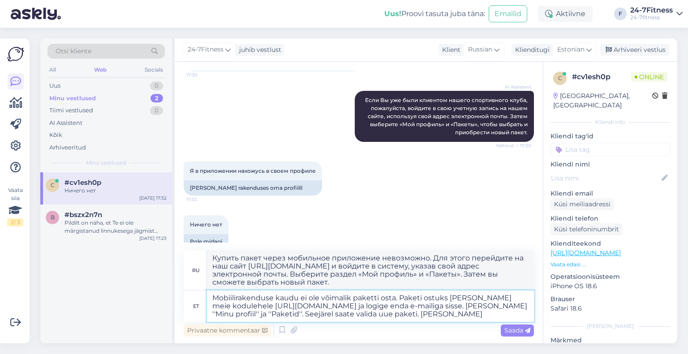
type textarea "Mobiilirakenduse kaudu ei ole võimalik paketti osta. Paketi ostuks [PERSON_NAME…"
type textarea "Купить пакет через мобильное приложение невозможно. Для этого перейдите на наш …"
type textarea "Mobiilirakenduse kaudu ei ole võimalik paketti osta. Paketi ostuks [PERSON_NAME…"
type textarea "Купить пакет через мобильное приложение невозможно. Для покупки пакета перейдит…"
type textarea "Mobiilirakenduse kaudu ei ole võimalik paketti osta. Paketi ostuks [PERSON_NAME…"
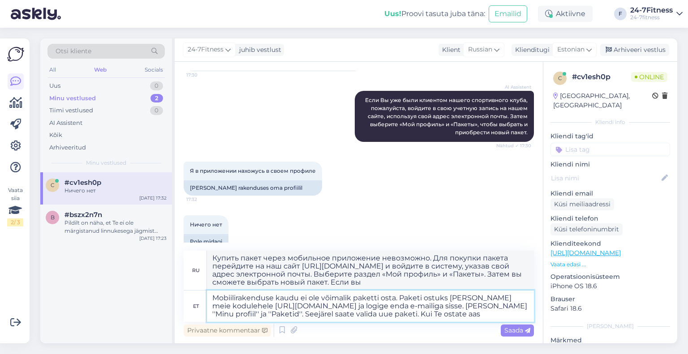
type textarea "Купить пакет через мобильное приложение невозможно. Для покупки пакета перейдит…"
type textarea "Mobiilirakenduse kaudu ei ole võimalik paketti osta. Paketi ostuks [PERSON_NAME…"
type textarea "Купить пакет через мобильное приложение невозможно. Для покупки пакета перейдит…"
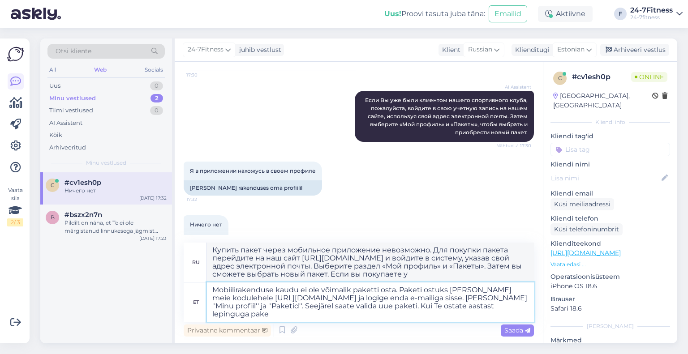
type textarea "Mobiilirakenduse kaudu ei ole võimalik paketti osta. Paketi ostuks [PERSON_NAME…"
type textarea "Купить пакет через мобильное приложение невозможно. Для покупки пакета перейдит…"
type textarea "Mobiilirakenduse kaudu ei ole võimalik paketti osta. Paketi ostuks [PERSON_NAME…"
type textarea "Купить пакет через мобильное приложение невозможно. Для покупки пакета перейдит…"
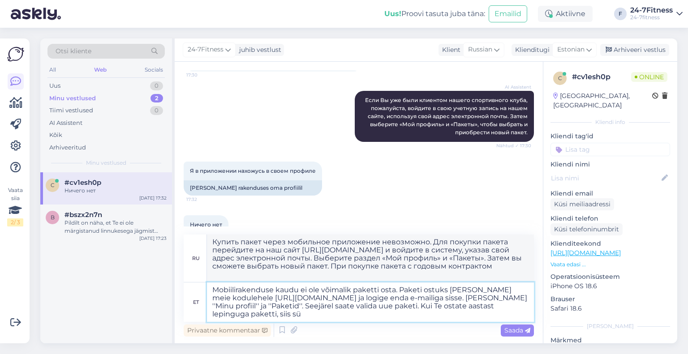
type textarea "Mobiilirakenduse kaudu ei ole võimalik paketti osta. Paketi ostuks [PERSON_NAME…"
type textarea "Купить пакет через мобильное приложение невозможно. Для покупки пакета перейдит…"
type textarea "Mobiilirakenduse kaudu ei ole võimalik paketti osta. Paketi ostuks [PERSON_NAME…"
type textarea "Купить пакет через мобильное приложение невозможно. Для покупки пакета перейдит…"
type textarea "Mobiilirakenduse kaudu ei ole võimalik paketti osta. Paketi ostuks [PERSON_NAME…"
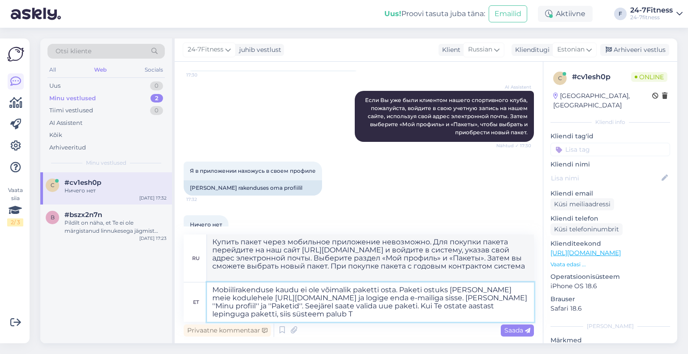
type textarea "Купить пакет через мобильное приложение невозможно. Для покупки пакета перейдит…"
type textarea "Mobiilirakenduse kaudu ei ole võimalik paketti osta. Paketi ostuks [PERSON_NAME…"
type textarea "Купить пакет через мобильное приложение невозможно. Для покупки пакета перейдит…"
type textarea "Mobiilirakenduse kaudu ei ole võimalik paketti osta. Paketi ostuks [PERSON_NAME…"
type textarea "Купить пакет через мобильное приложение невозможно. Для покупки пакета перейдит…"
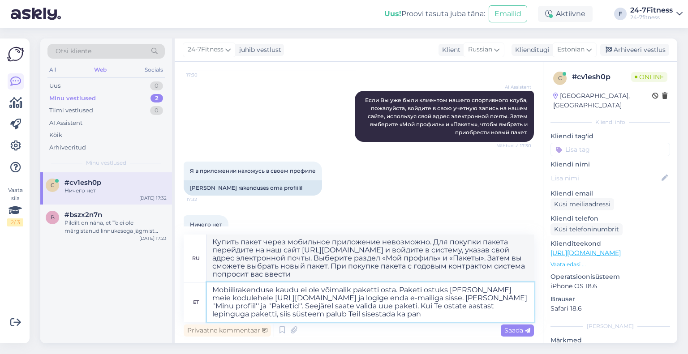
type textarea "Mobiilirakenduse kaudu ei ole võimalik paketti osta. Paketi ostuks [PERSON_NAME…"
type textarea "Купить пакет через мобильное приложение невозможно. Для покупки пакета перейдит…"
type textarea "Mobiilirakenduse kaudu ei ole võimalik paketti osta. Paketi ostuks [PERSON_NAME…"
type textarea "Приобрести пакет через мобильное приложение невозможно. Для этого перейдите на …"
type textarea "Mobiilirakenduse kaudu ei ole võimalik paketti osta. Paketi ostuks [PERSON_NAME…"
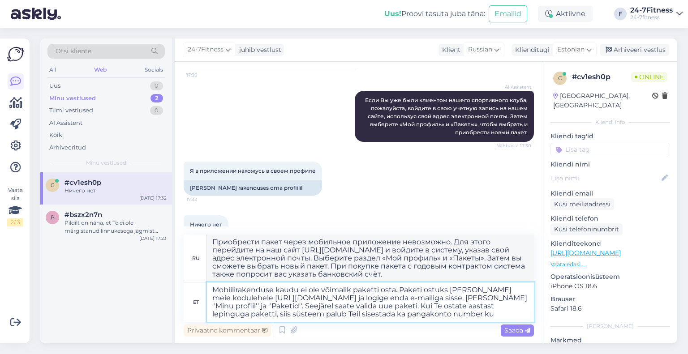
type textarea "Приобрести пакет через мобильное приложение невозможно. Для этого перейдите на …"
type textarea "Mobiilirakenduse kaudu ei ole võimalik paketti osta. Paketi ostuks [PERSON_NAME…"
type textarea "Купить пакет через мобильное приложение невозможно. Для покупки пакета перейдит…"
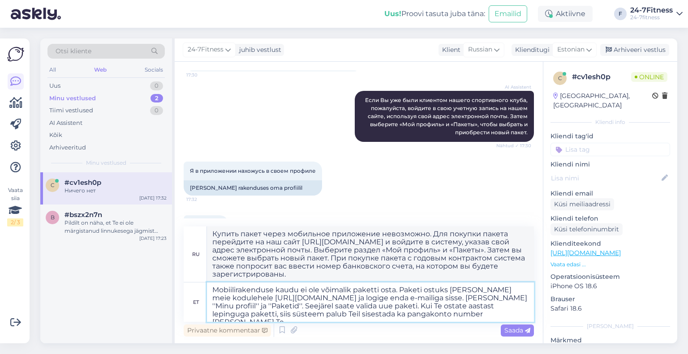
type textarea "Mobiilirakenduse kaudu ei ole võimalik paketti osta. Paketi ostuks [PERSON_NAME…"
type textarea "Купить пакет через мобильное приложение невозможно. Для покупки пакета перейдит…"
type textarea "Mobiilirakenduse kaudu ei ole võimalik paketti osta. Paketi ostuks [PERSON_NAME…"
type textarea "Купить пакет через мобильное приложение невозможно. Для покупки пакета перейдит…"
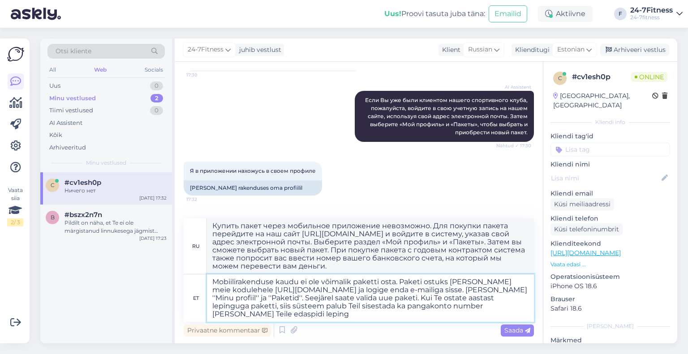
type textarea "Mobiilirakenduse kaudu ei ole võimalik paketti osta. Paketi ostuks [PERSON_NAME…"
type textarea "Приобрести пакет через мобильное приложение невозможно. Для этого перейдите на …"
type textarea "Mobiilirakenduse kaudu ei ole võimalik paketti osta. Paketi ostuks [PERSON_NAME…"
type textarea "Приобрести пакет через мобильное приложение невозможно. Для этого перейдите на …"
type textarea "Mobiilirakenduse kaudu ei ole võimalik paketti osta. Paketi ostuks [PERSON_NAME…"
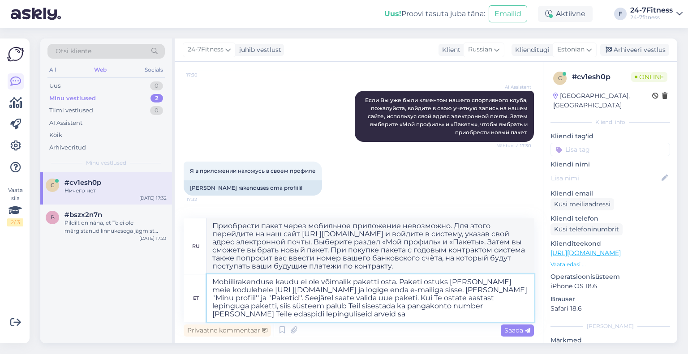
type textarea "Приобрести пакет через мобильное приложение невозможно. Для этого перейдите на …"
type textarea "Mobiilirakenduse kaudu ei ole võimalik paketti osta. Paketi ostuks [PERSON_NAME…"
type textarea "Купить пакет через мобильное приложение невозможно. Для покупки пакета перейдит…"
type textarea "Mobiilirakenduse kaudu ei ole võimalik paketti osta. Paketi ostuks [PERSON_NAME…"
type textarea "Приобрести пакет через мобильное приложение невозможно. Для этого перейдите на …"
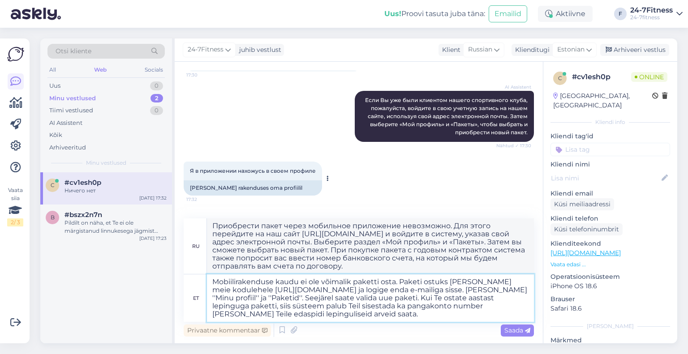
scroll to position [286, 0]
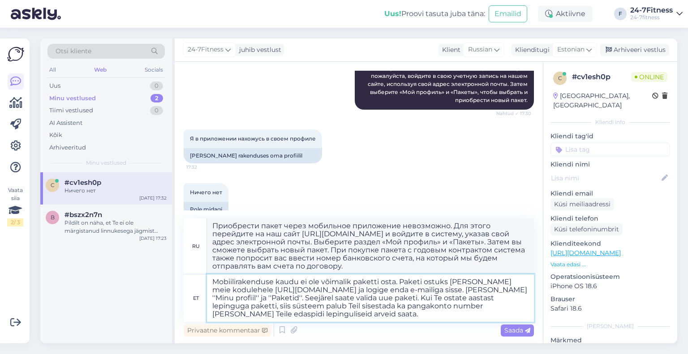
click at [371, 315] on textarea "Mobiilirakenduse kaudu ei ole võimalik paketti osta. Paketi ostuks [PERSON_NAME…" at bounding box center [370, 297] width 327 height 47
type textarea "Mobiilirakenduse kaudu ei ole võimalik paketti osta. Paketi ostuks [PERSON_NAME…"
click at [504, 328] on span "Saada" at bounding box center [517, 330] width 26 height 8
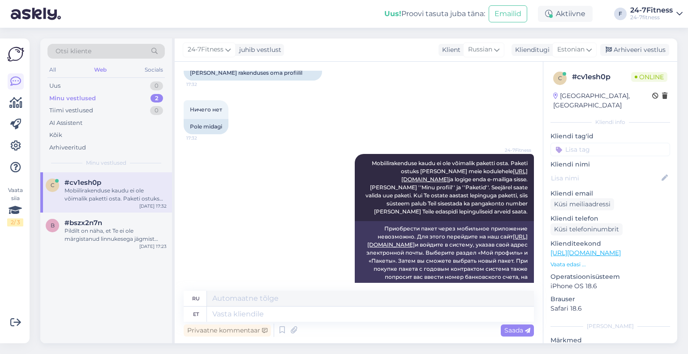
scroll to position [372, 0]
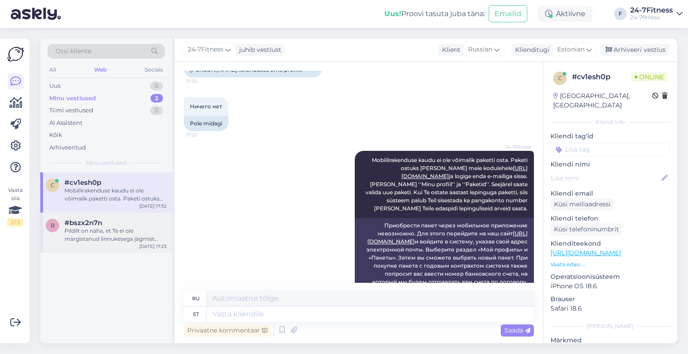
click at [102, 243] on div "b #bszx2n7n Pildilt on näha, et Te ei ole märgistanud linnukesega jägmist kinni…" at bounding box center [106, 233] width 132 height 40
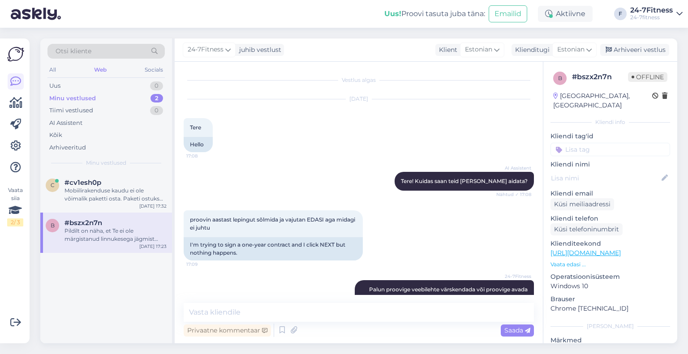
scroll to position [218, 0]
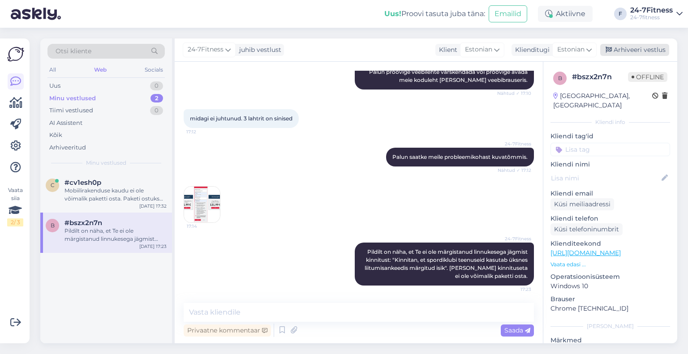
click at [629, 45] on div "Arhiveeri vestlus" at bounding box center [634, 50] width 69 height 12
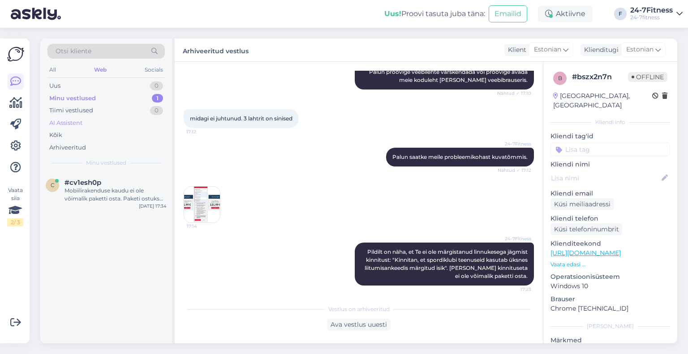
click at [79, 125] on div "AI Assistent" at bounding box center [65, 123] width 33 height 9
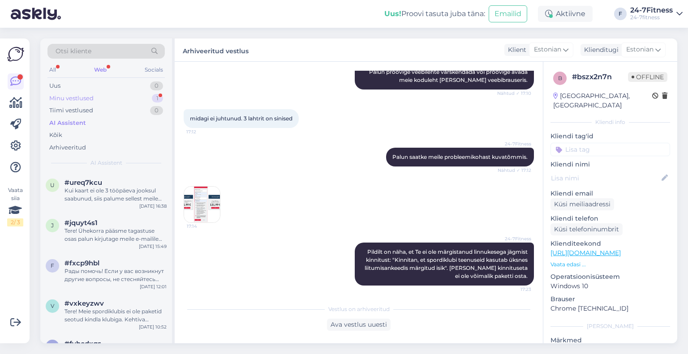
click at [95, 96] on div "Minu vestlused 1" at bounding box center [105, 98] width 117 height 13
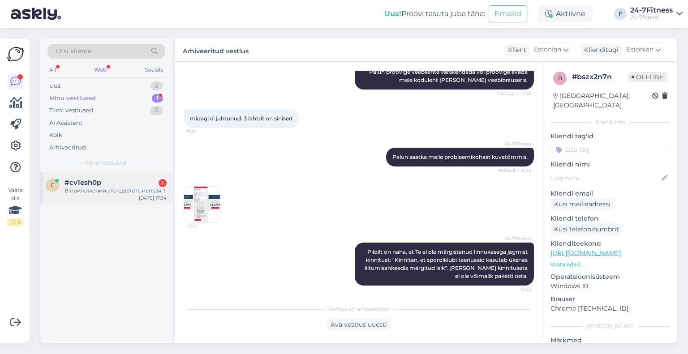
click at [91, 188] on div "В приложении это сделать нельзя ?" at bounding box center [115, 191] width 102 height 8
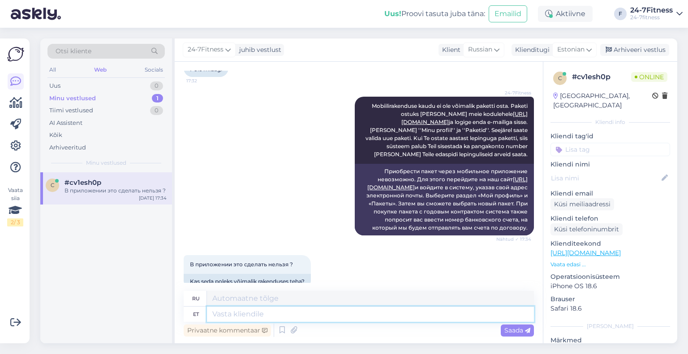
click at [244, 319] on textarea at bounding box center [370, 314] width 327 height 15
type textarea "Nagu me"
type textarea "Как и мы"
type textarea "Nagu me Teile ütl"
type textarea "Как мы вам говорим"
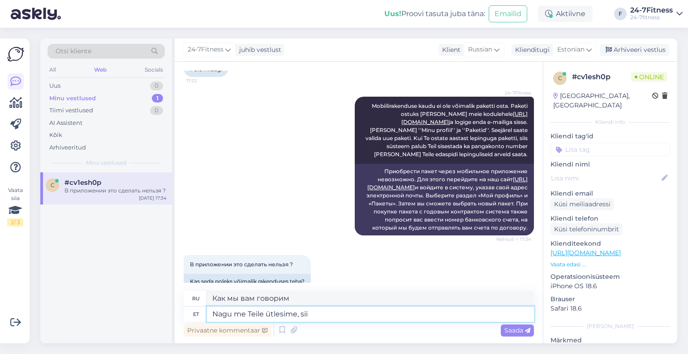
type textarea "Nagu me Teile ütlesime, siis"
type textarea "Как мы вам уже говорили,"
type textarea "Nagu me Teile ütlesime, siis kahjuks ei"
type textarea "Как мы вам уже говорили, к сожалению,"
type textarea "Nagu me Teile ütlesime, siis kahjuks ei ole"
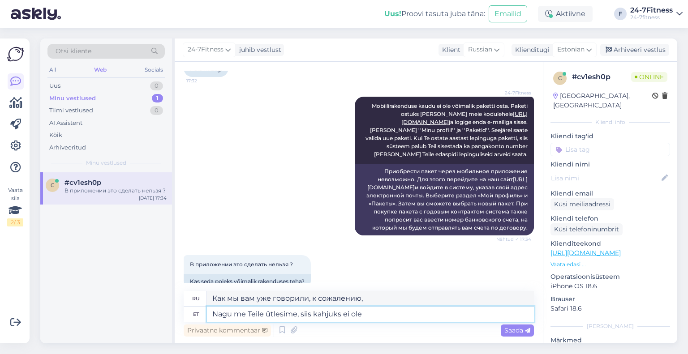
type textarea "Как мы вам и говорили, к сожалению, нет."
type textarea "Nagu me Teile ütlesime, siis kahjuks ei [PERSON_NAME]"
type textarea "Как мы вам уже говорили, к сожалению, нет"
type textarea "Nagu me Teile ütlesime, siis kahjuks ei ole võimalik m"
type textarea "Как мы вам сказали, к сожалению, это невозможно."
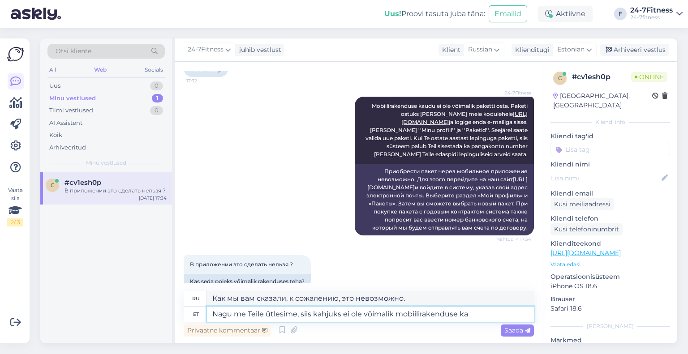
type textarea "Nagu me Teile ütlesime, siis kahjuks ei ole võimalik mobiilirakenduse kau"
type textarea "Как мы вам уже говорили, к сожалению, воспользоваться мобильным приложением нев…"
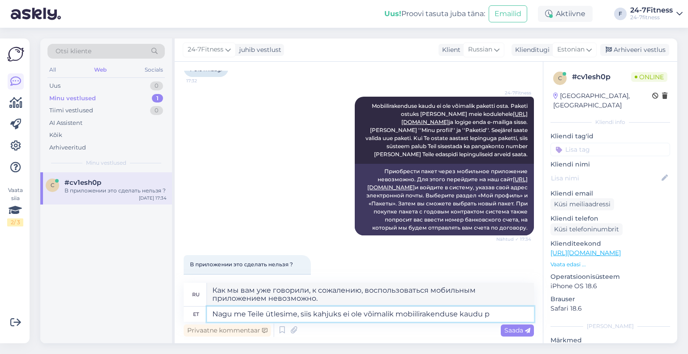
type textarea "Nagu me Teile ütlesime, siis kahjuks ei ole võimalik mobiilirakenduse kaudu pa"
type textarea "Как мы вам уже говорили, к сожалению, через мобильное приложение это сделать не…"
type textarea "Nagu me Teile ütlesime, siis kahjuks ei ole võimalik mobiilirakenduse kaudu pak…"
type textarea "Как мы вам уже сообщали, к сожалению, заказать посылку через мобильное приложен…"
type textarea "Nagu me Teile ütlesime, siis kahjuks ei ole võimalik mobiilirakenduse kaudu pak…"
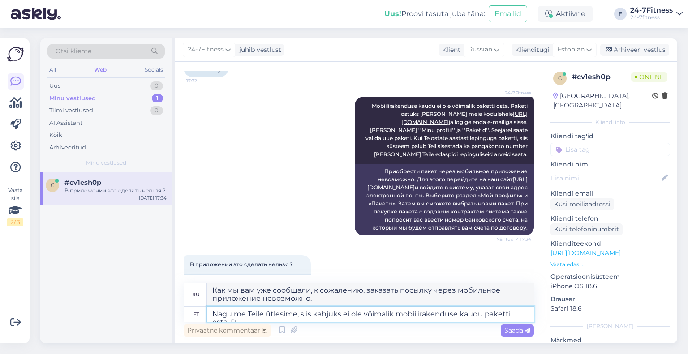
type textarea "Как мы вам уже сообщали, к сожалению, приобрести пакет через мобильное приложен…"
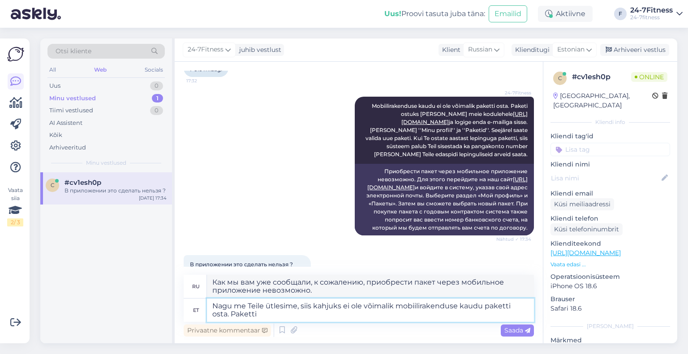
type textarea "Nagu me Teile ütlesime, siis kahjuks ei ole võimalik mobiilirakenduse kaudu pak…"
type textarea "Как мы уже сообщали, к сожалению, приобрести пакет через мобильное приложение н…"
type textarea "Nagu me Teile ütlesime, siis kahjuks ei ole võimalik mobiilirakenduse kaudu pak…"
type textarea "Как мы уже сообщали, к сожалению, приобрести пакет через мобильное приложение н…"
type textarea "Nagu me Teile ütlesime, siis kahjuks ei ole võimalik mobiilirakenduse kaudu pak…"
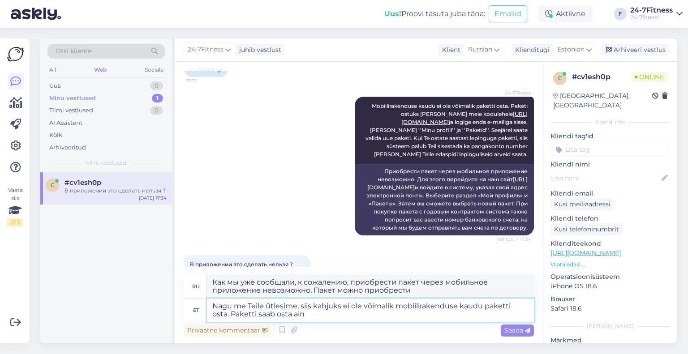
type textarea "Как мы вам уже сообщали, к сожалению, покупка пакета через мобильное приложение…"
type textarea "Nagu me Teile ütlesime, siis kahjuks ei ole võimalik mobiilirakenduse kaudu pak…"
type textarea "Как мы уже сообщали, к сожалению, приобрести пакет через мобильное приложение н…"
type textarea "Nagu me Teile ütlesime, siis kahjuks ei ole võimalik mobiilirakenduse kaudu pak…"
type textarea "Как мы уже сообщали, к сожалению, приобрести пакет через мобильное приложение н…"
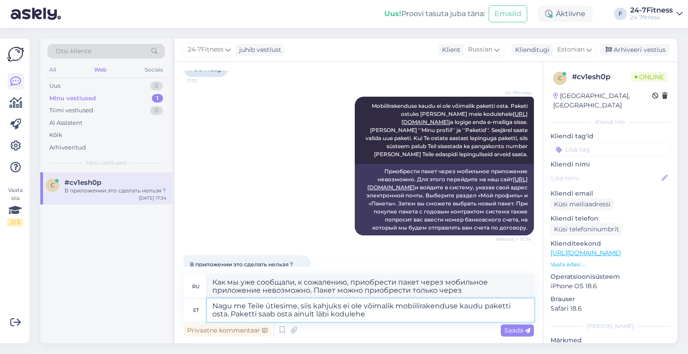
type textarea "Nagu me Teile ütlesime, siis kahjuks ei ole võimalik mobiilirakenduse kaudu pak…"
type textarea "Как мы уже сообщали, к сожалению, приобрести пакет через мобильное приложение н…"
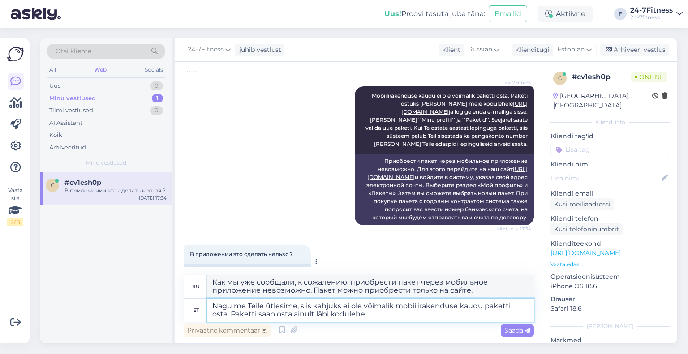
scroll to position [442, 0]
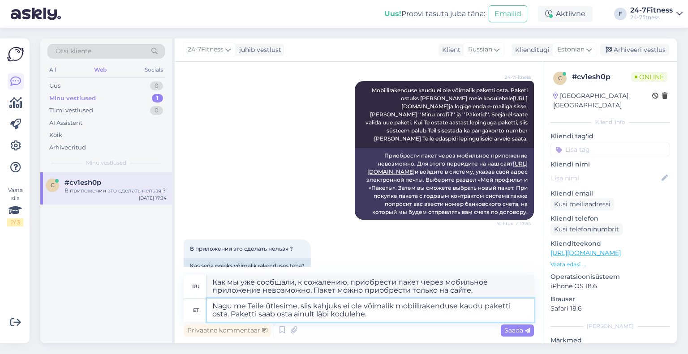
click at [386, 320] on textarea "Nagu me Teile ütlesime, siis kahjuks ei ole võimalik mobiilirakenduse kaudu pak…" at bounding box center [370, 310] width 327 height 23
type textarea "Nagu me Teile ütlesime, siis kahjuks ei ole võimalik mobiilirakenduse kaudu pak…"
click at [513, 328] on span "Saada" at bounding box center [517, 330] width 26 height 8
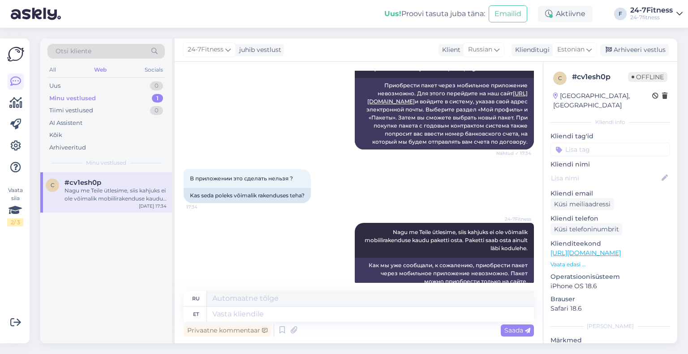
scroll to position [512, 0]
click at [644, 49] on div "Arhiveeri vestlus" at bounding box center [634, 50] width 69 height 12
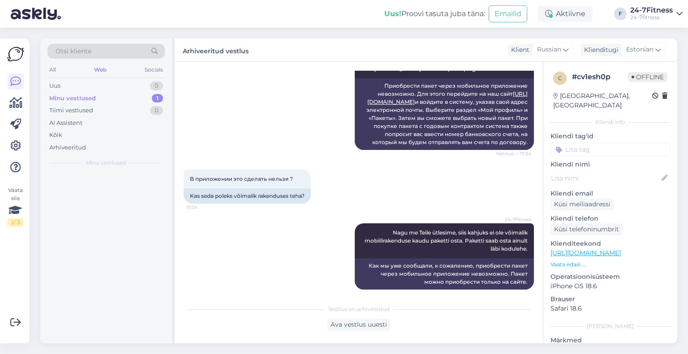
scroll to position [503, 0]
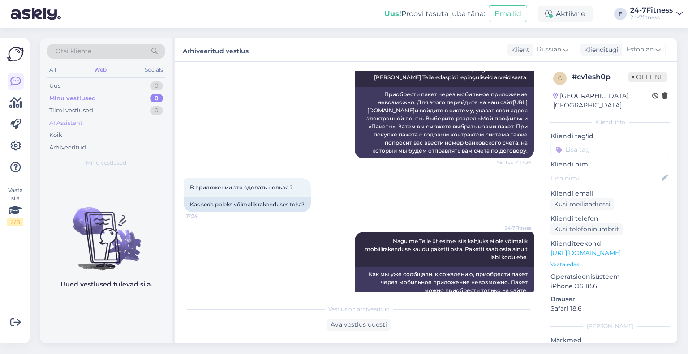
click at [68, 121] on div "AI Assistent" at bounding box center [65, 123] width 33 height 9
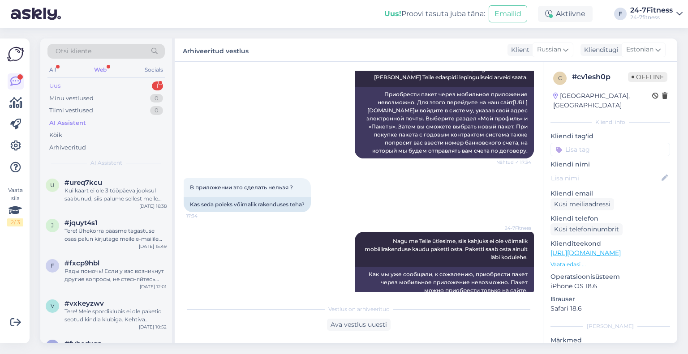
click at [120, 85] on div "Uus 1" at bounding box center [105, 86] width 117 height 13
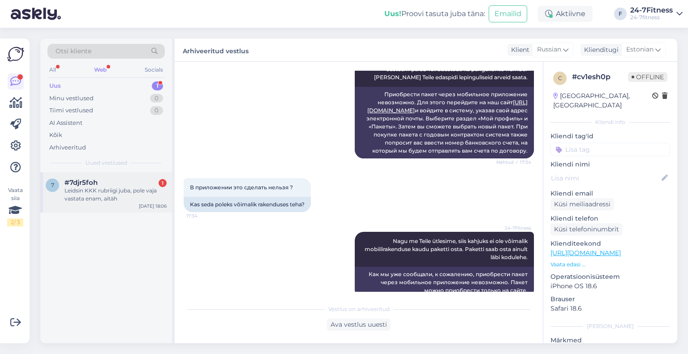
click at [113, 190] on div "Leidsin KKK rubriigi juba, pole vaja vastata enam, aitäh" at bounding box center [115, 195] width 102 height 16
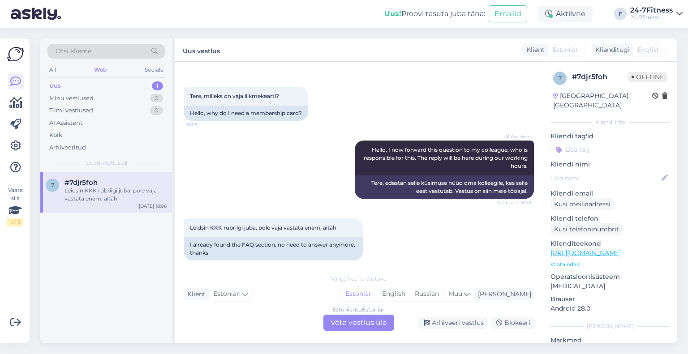
scroll to position [40, 0]
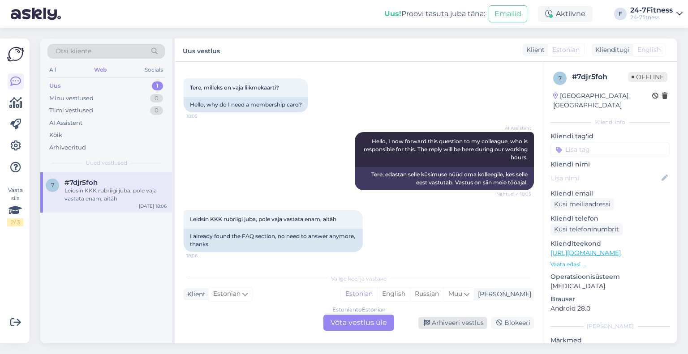
click at [467, 326] on div "Arhiveeri vestlus" at bounding box center [452, 323] width 69 height 12
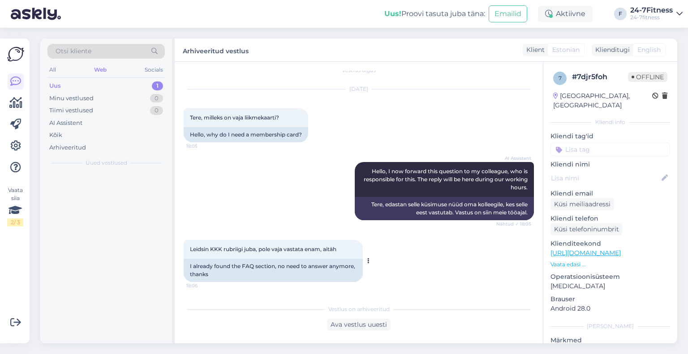
scroll to position [9, 0]
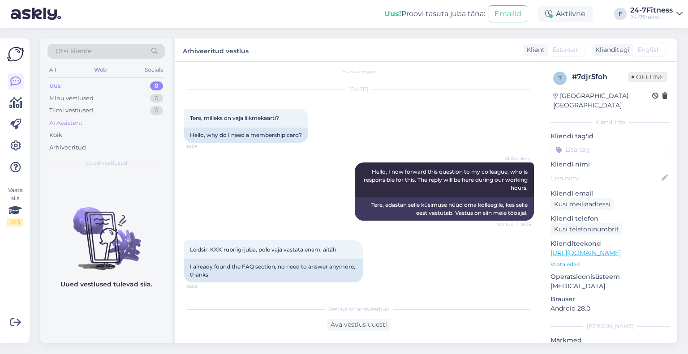
click at [74, 121] on div "AI Assistent" at bounding box center [65, 123] width 33 height 9
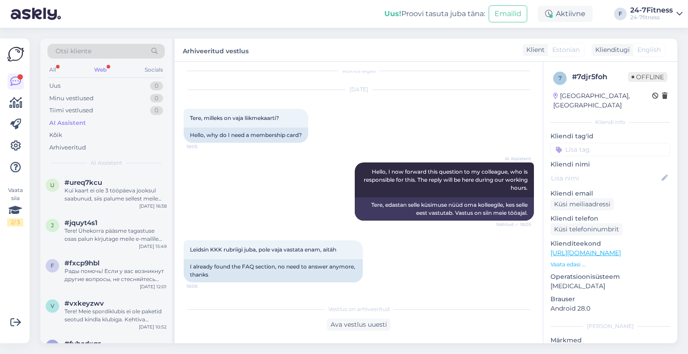
click at [96, 64] on div "Web" at bounding box center [100, 70] width 16 height 12
click at [110, 183] on div "#ujtlyhwh" at bounding box center [115, 183] width 102 height 8
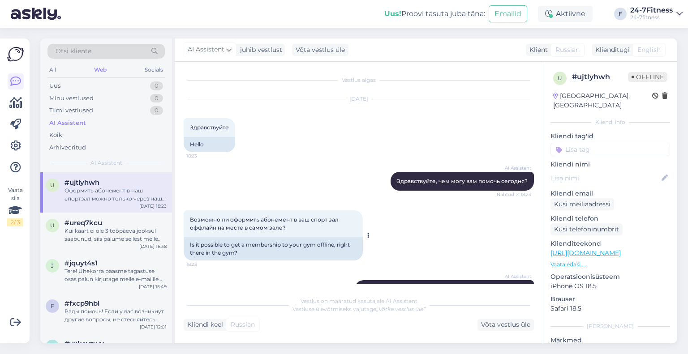
scroll to position [41, 0]
